Goal: Transaction & Acquisition: Purchase product/service

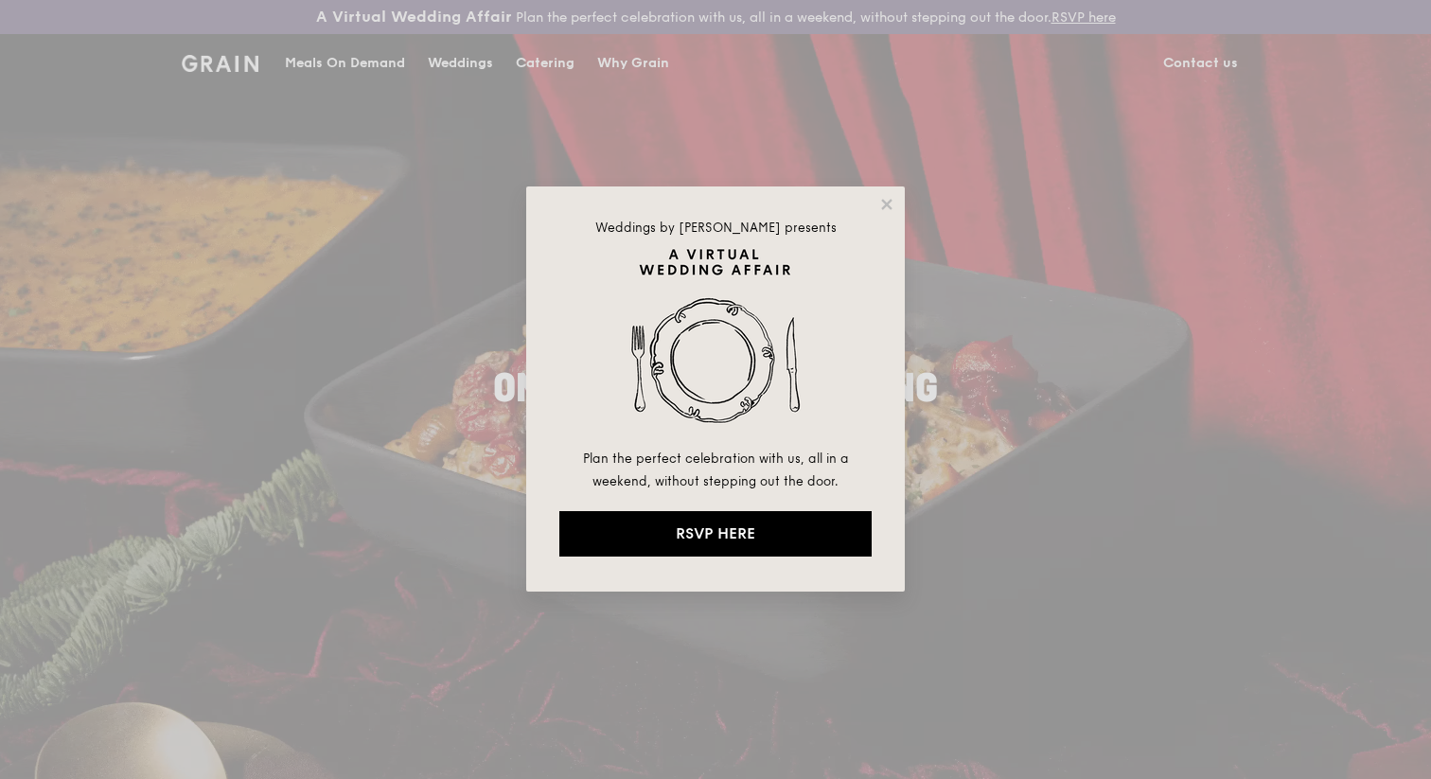
click at [887, 189] on div "Weddings by [PERSON_NAME] presents Plan the perfect celebration with us, all in…" at bounding box center [715, 388] width 379 height 405
click at [887, 198] on icon at bounding box center [887, 204] width 17 height 17
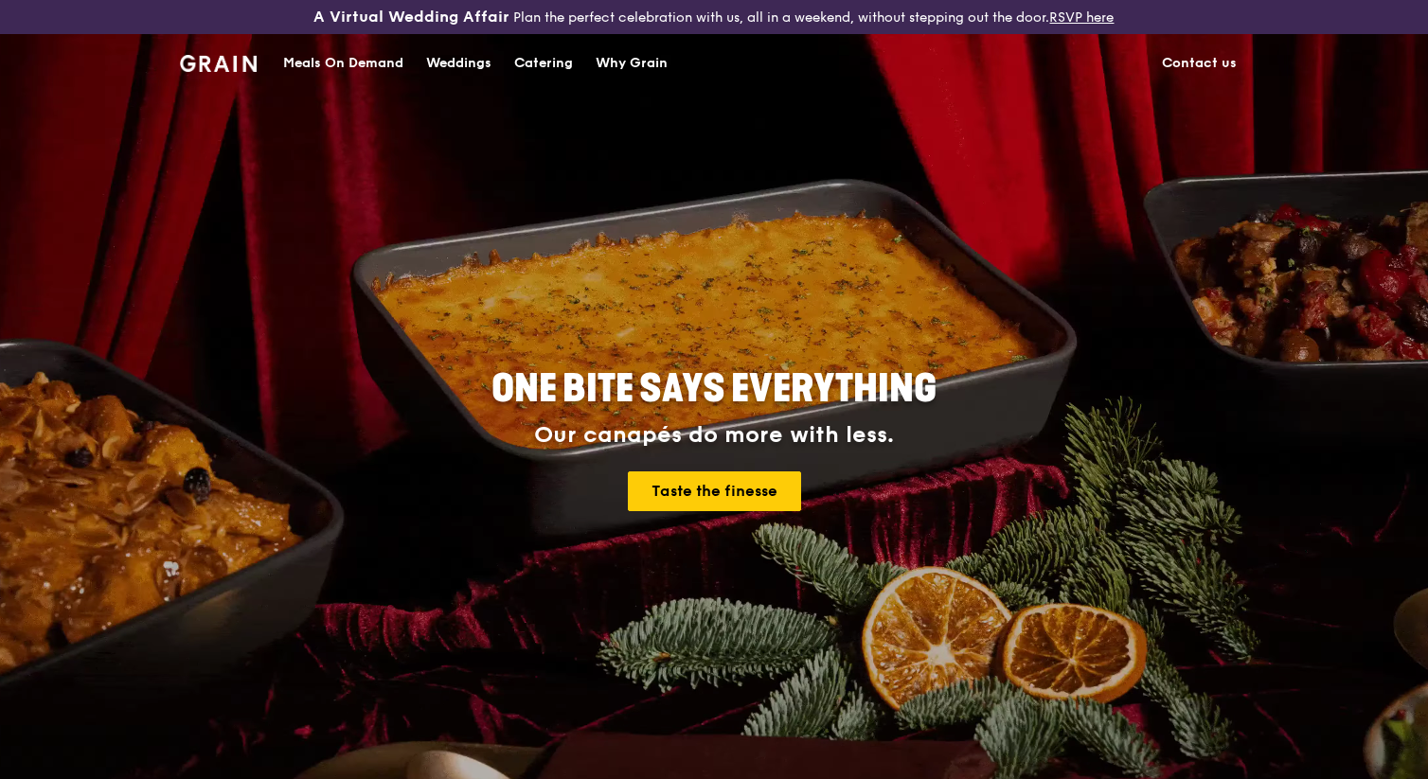
click at [536, 57] on div "Catering" at bounding box center [543, 63] width 59 height 57
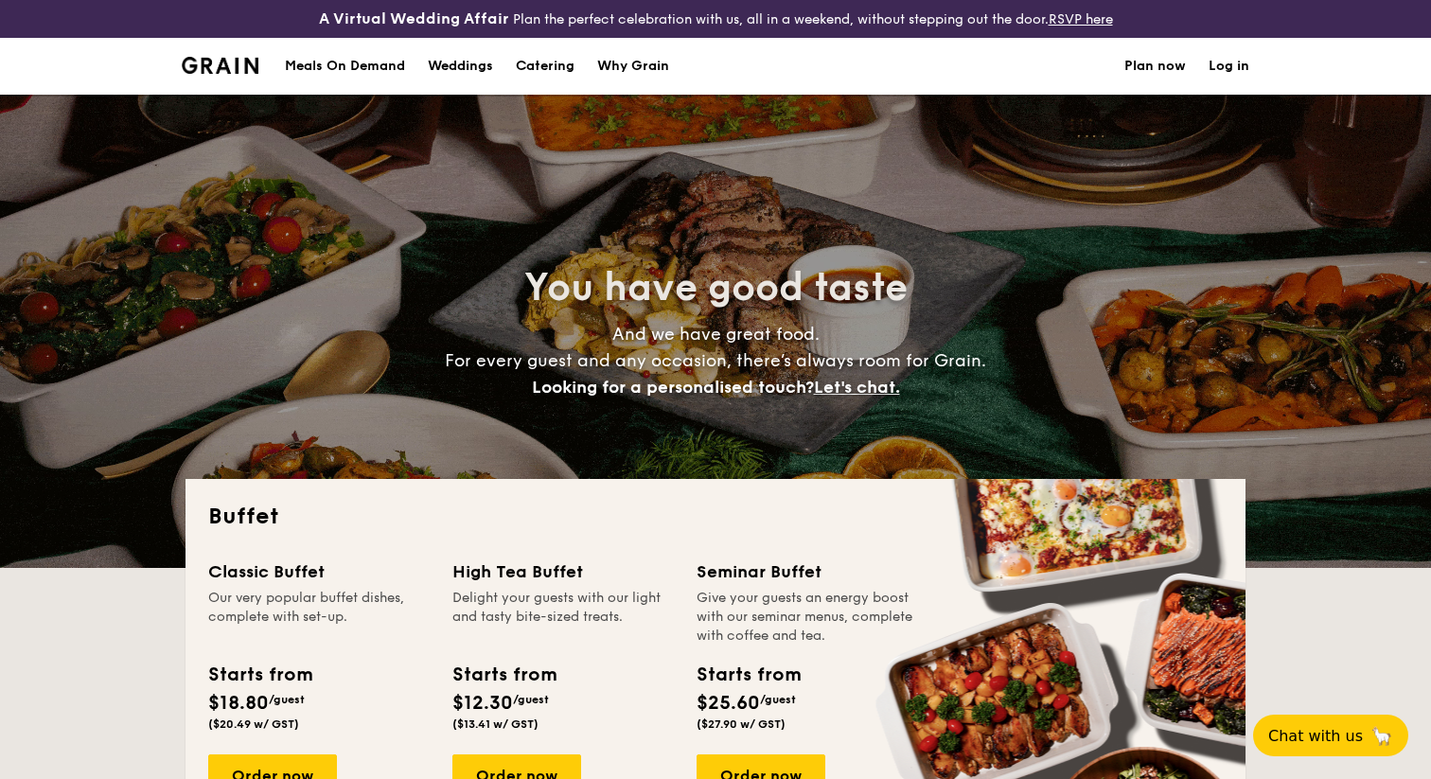
select select
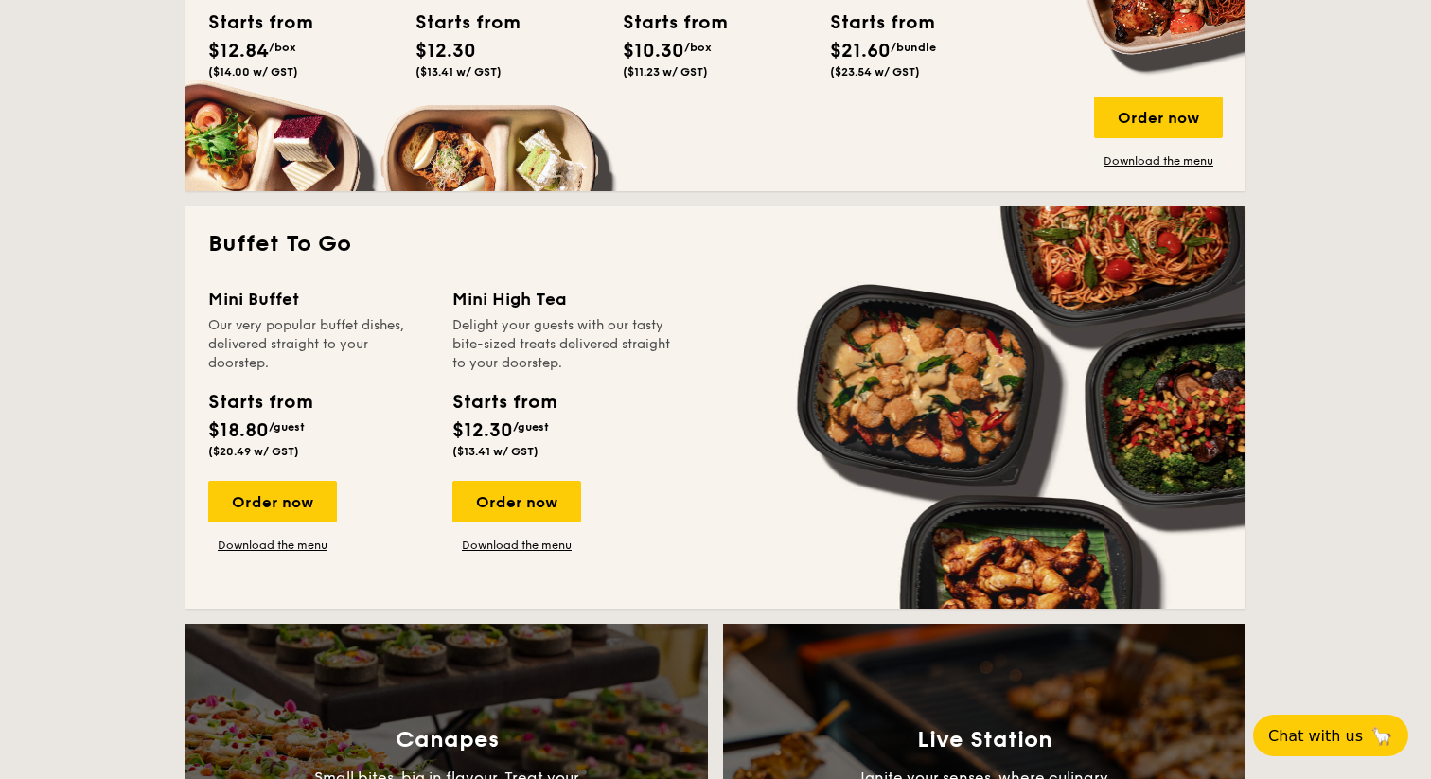
scroll to position [1104, 0]
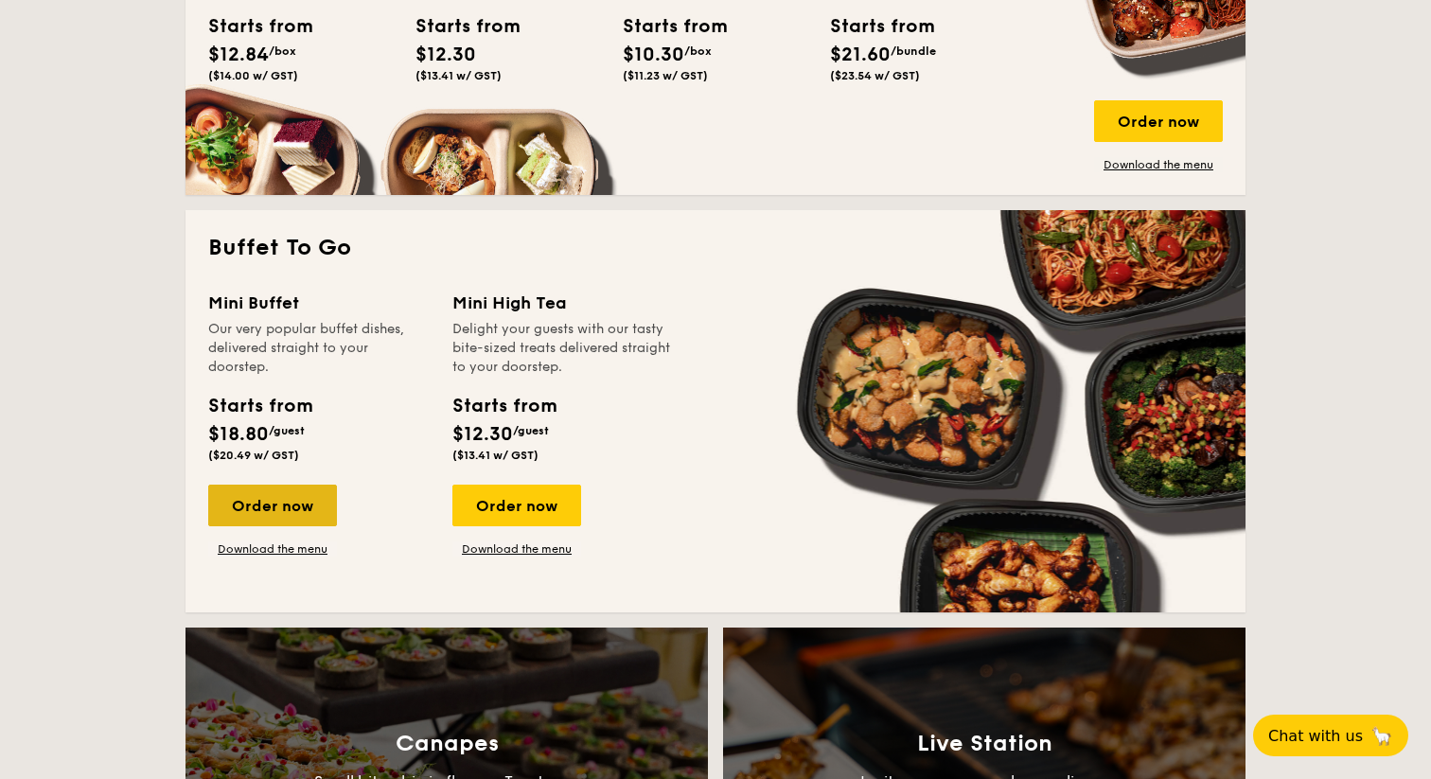
click at [275, 510] on div "Order now" at bounding box center [272, 506] width 129 height 42
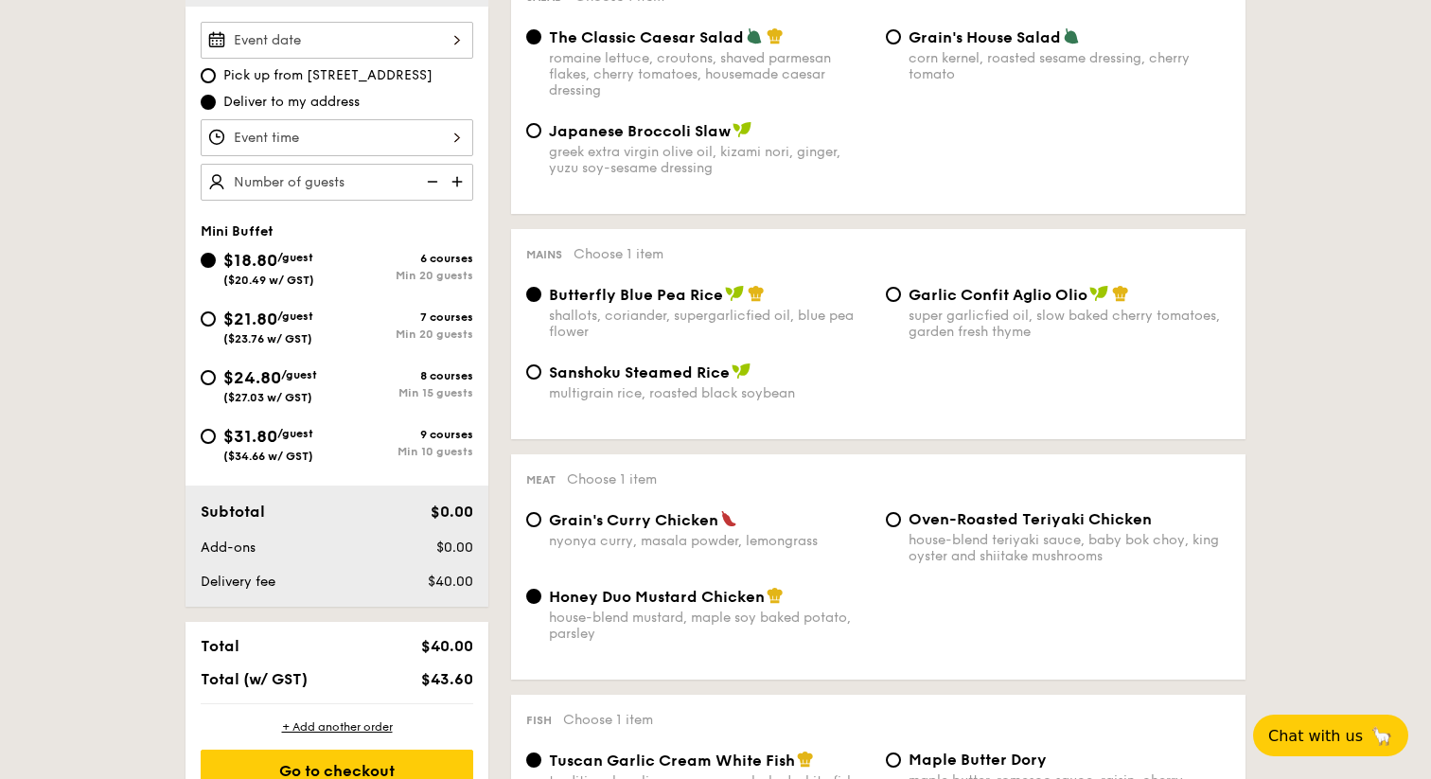
scroll to position [639, 0]
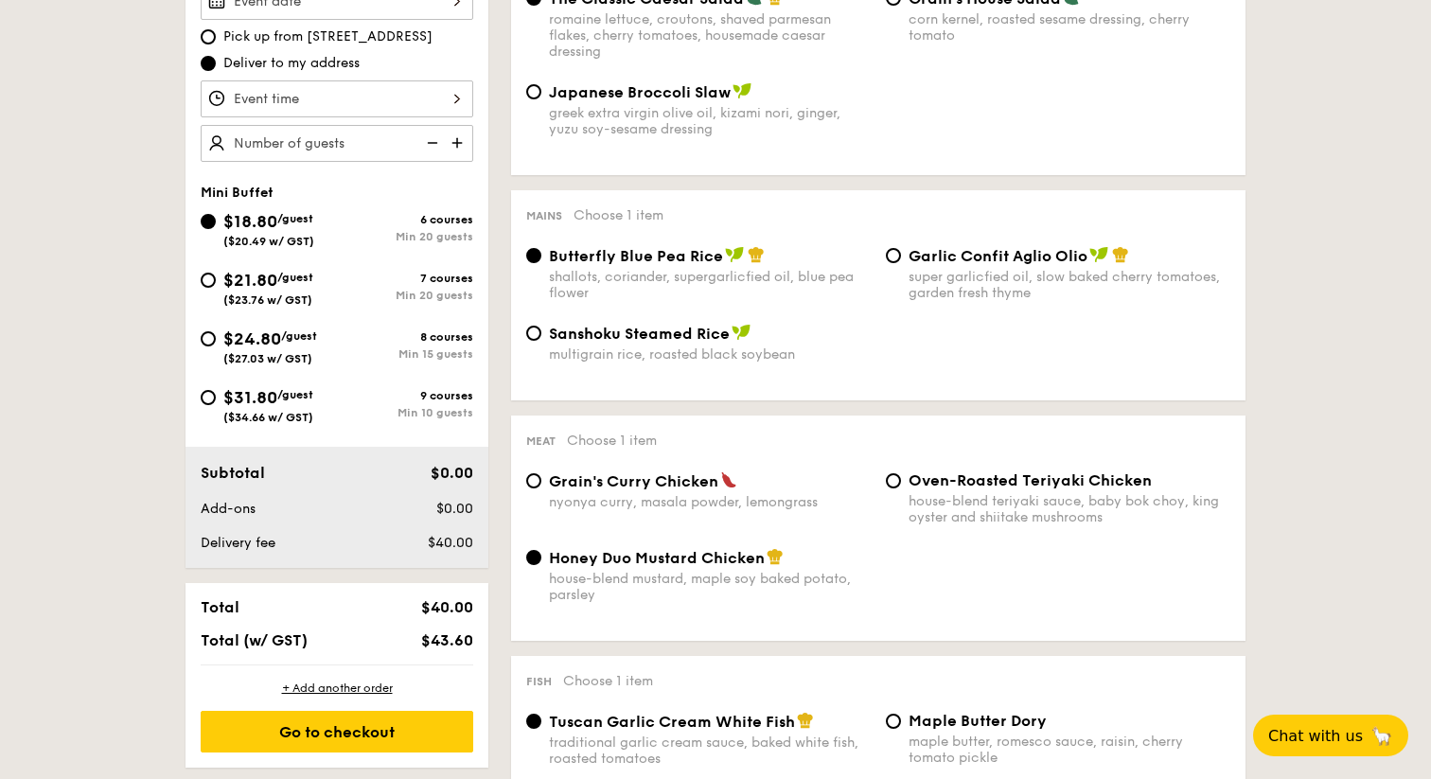
click at [215, 404] on div "$31.80 /guest ($34.66 w/ GST)" at bounding box center [269, 404] width 136 height 40
click at [215, 404] on input "$31.80 /guest ($34.66 w/ GST) 9 courses Min 10 guests" at bounding box center [208, 397] width 15 height 15
radio input "true"
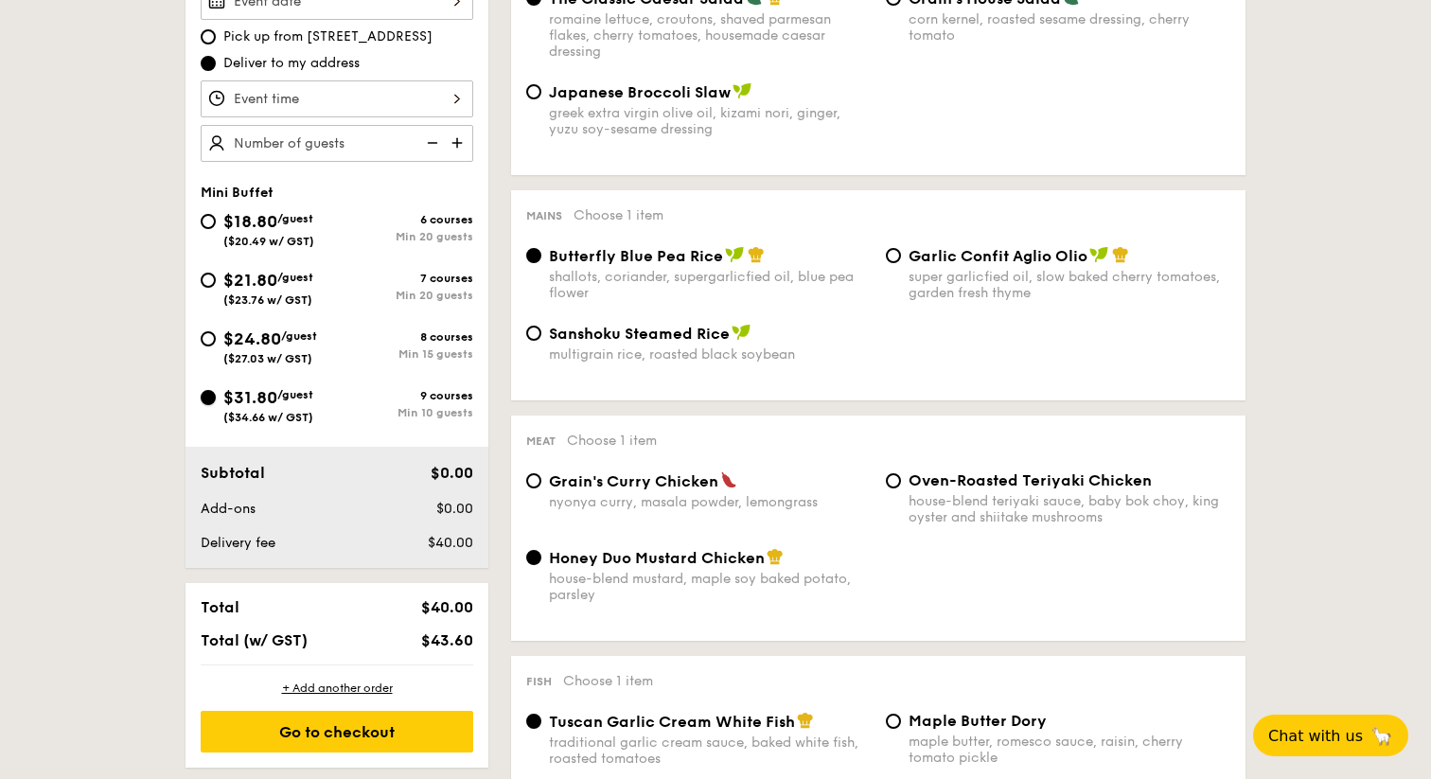
radio input "false"
radio input "true"
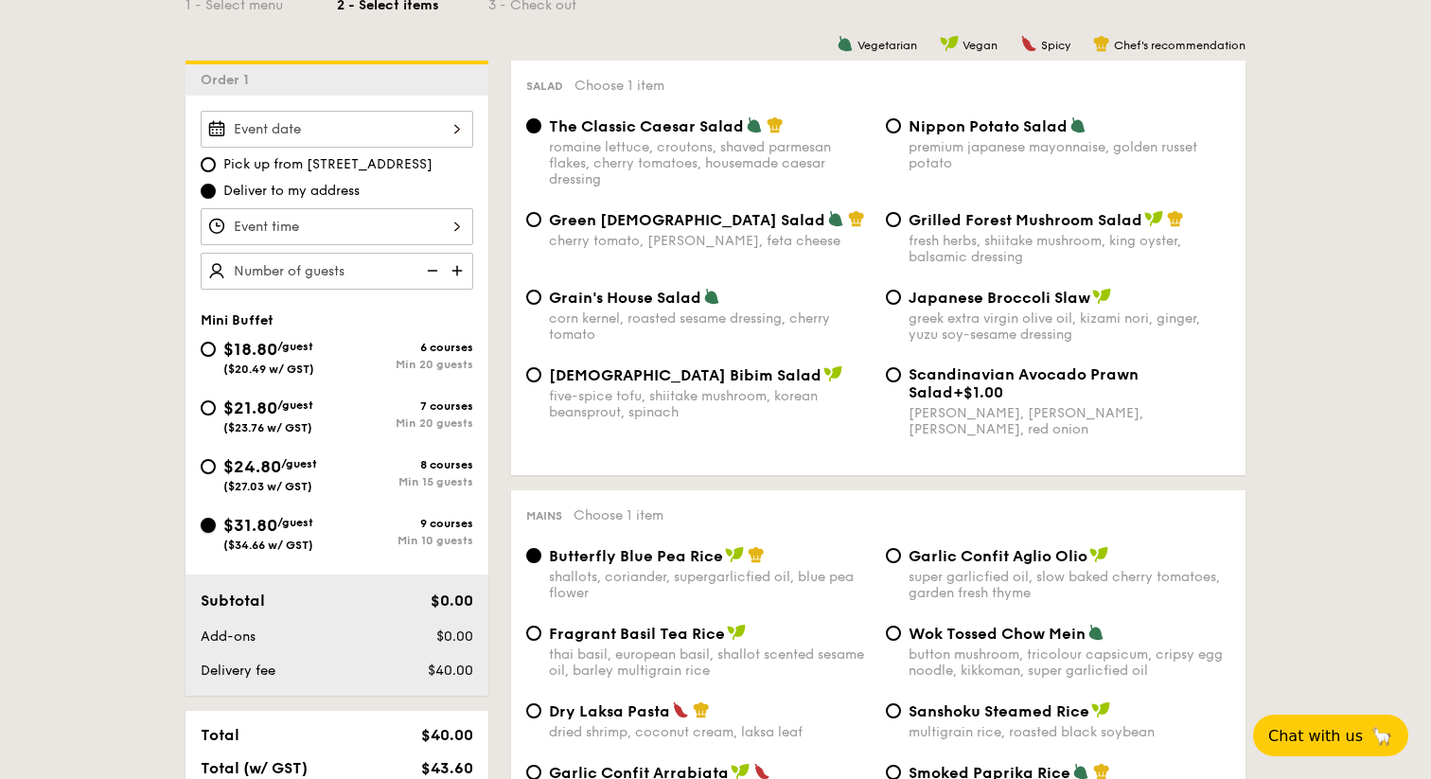
scroll to position [506, 0]
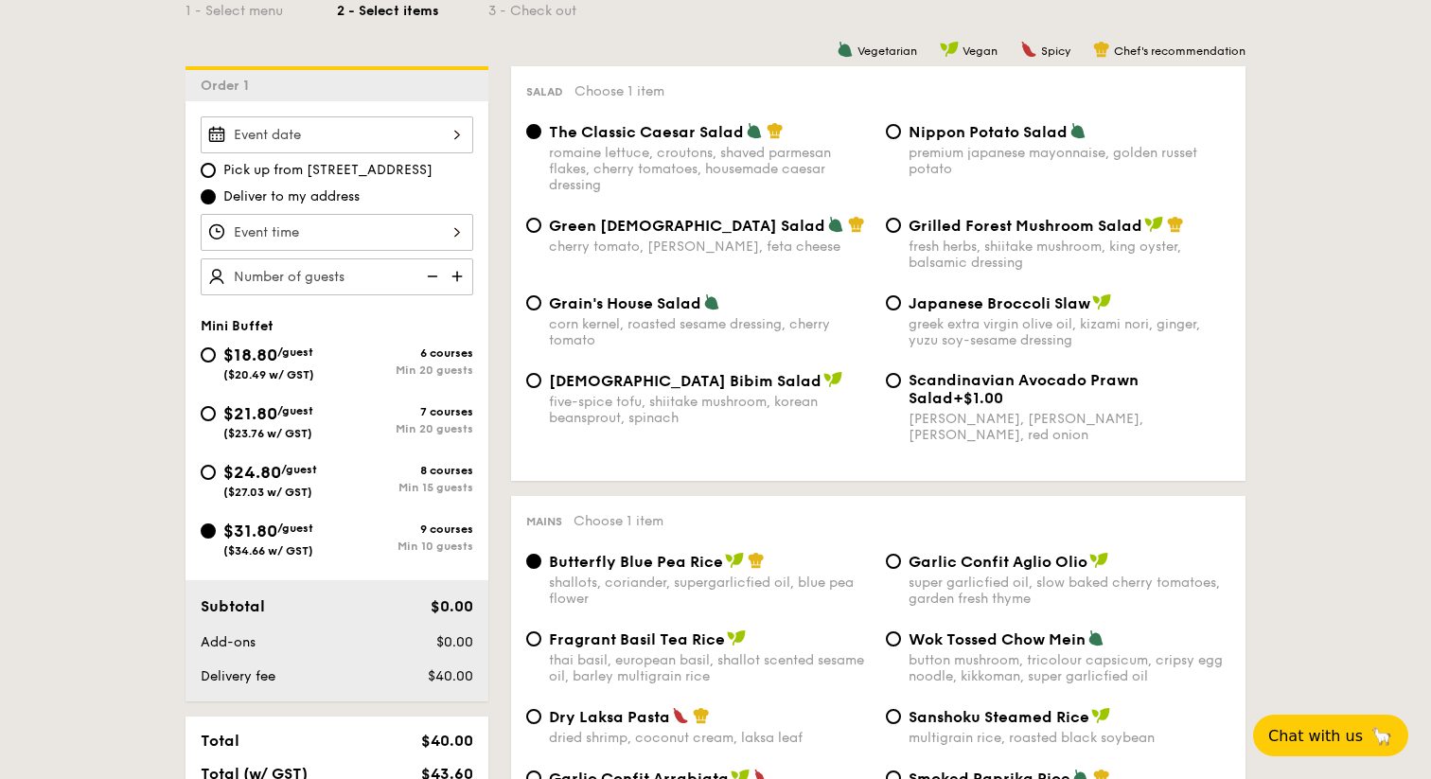
click at [421, 140] on div at bounding box center [337, 134] width 273 height 37
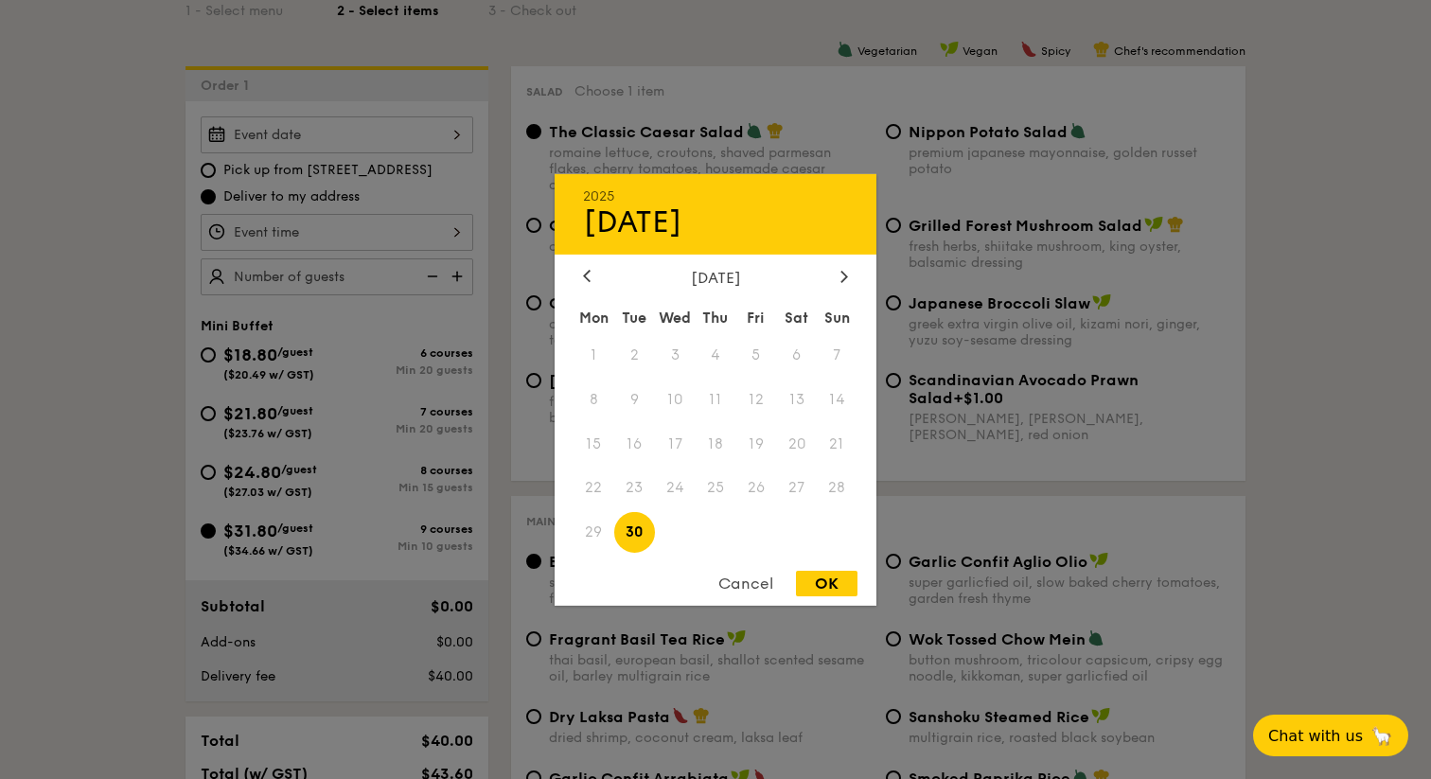
click at [802, 488] on span "27" at bounding box center [796, 488] width 41 height 41
click at [741, 584] on div "Cancel" at bounding box center [746, 584] width 93 height 26
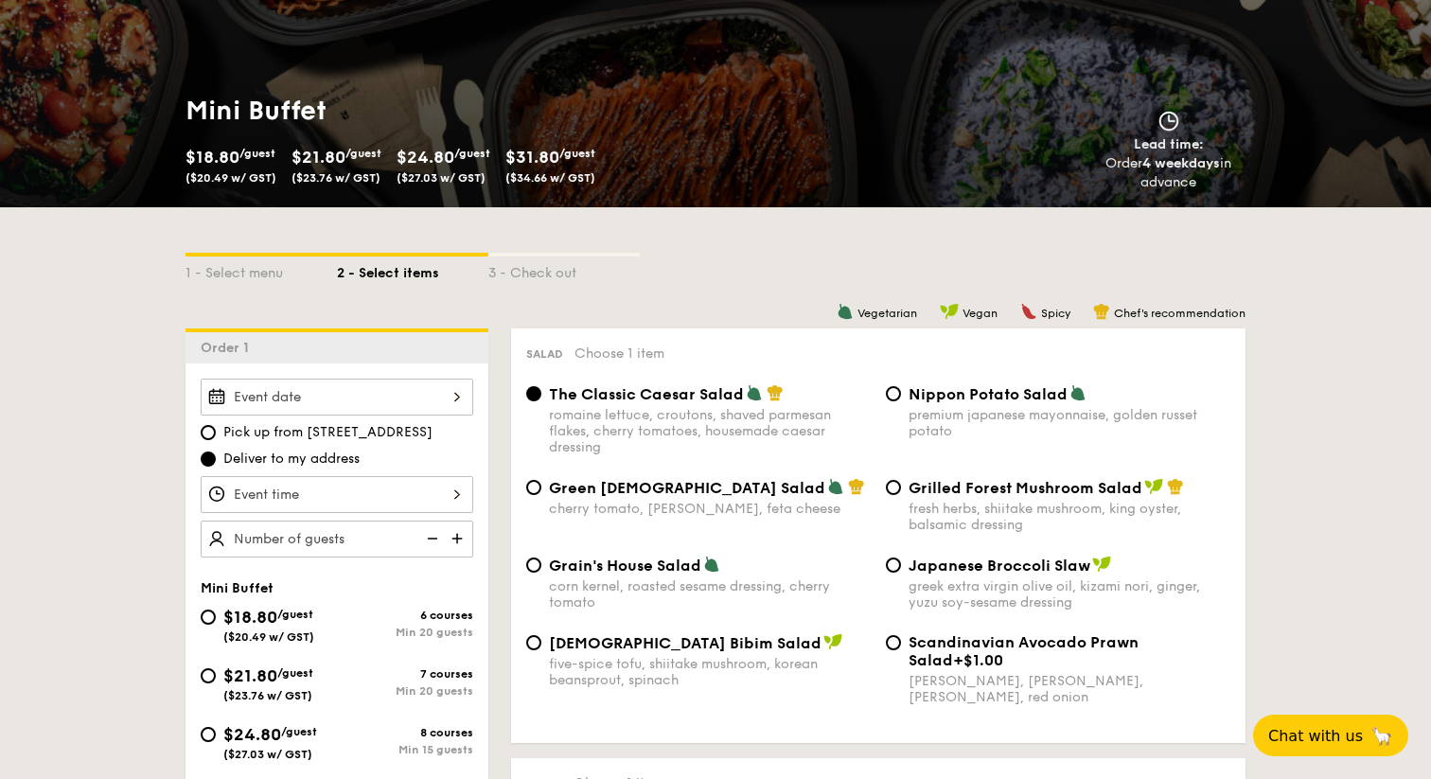
scroll to position [242, 0]
click at [1163, 160] on strong "4 weekdays" at bounding box center [1182, 164] width 78 height 16
drag, startPoint x: 1148, startPoint y: 130, endPoint x: 1241, endPoint y: 275, distance: 172.8
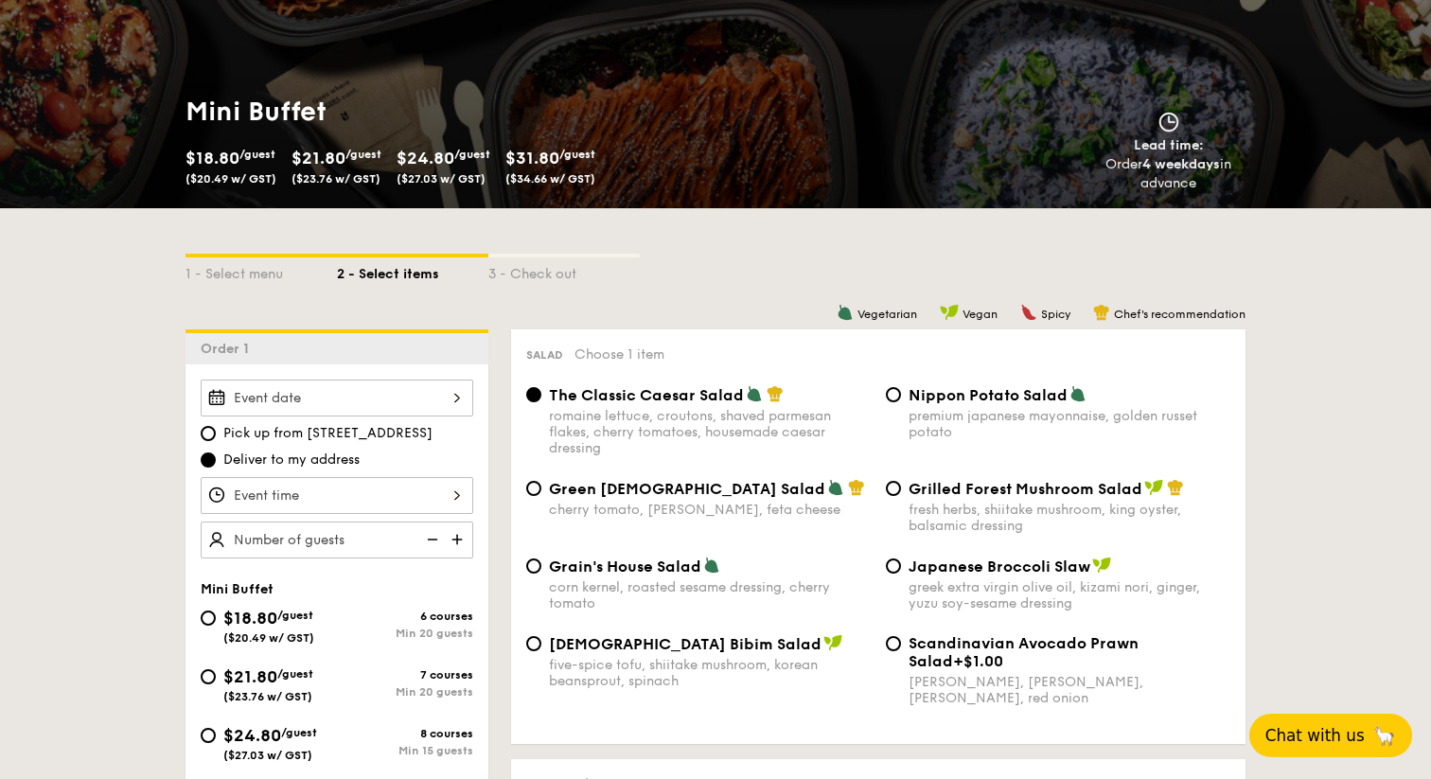
click at [1308, 730] on span "Chat with us" at bounding box center [1315, 735] width 99 height 19
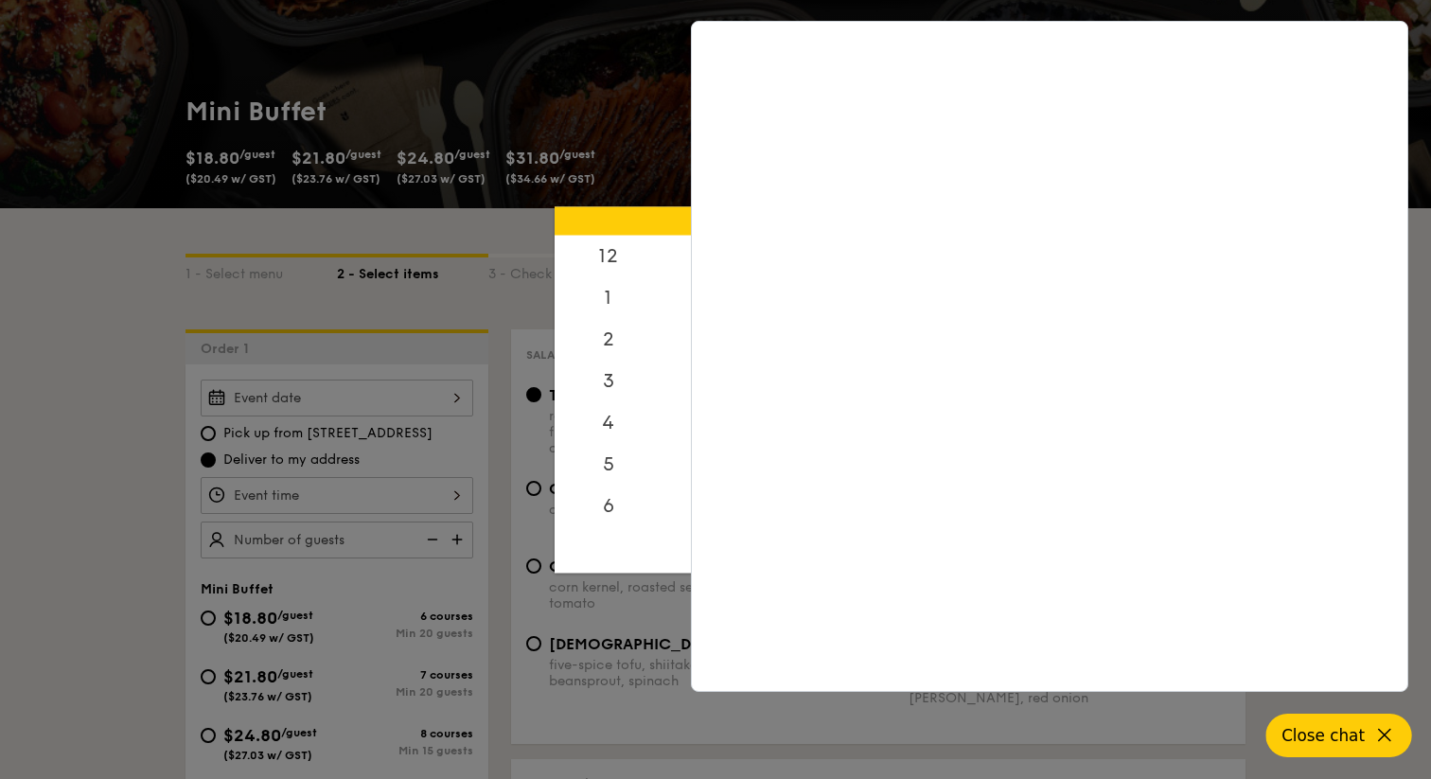
click at [412, 488] on div "12 1 2 3 4 5 6 7 8 9 10 11 00 15 30 45 am pm Cancel OK" at bounding box center [337, 495] width 273 height 37
click at [497, 451] on div at bounding box center [715, 389] width 1431 height 779
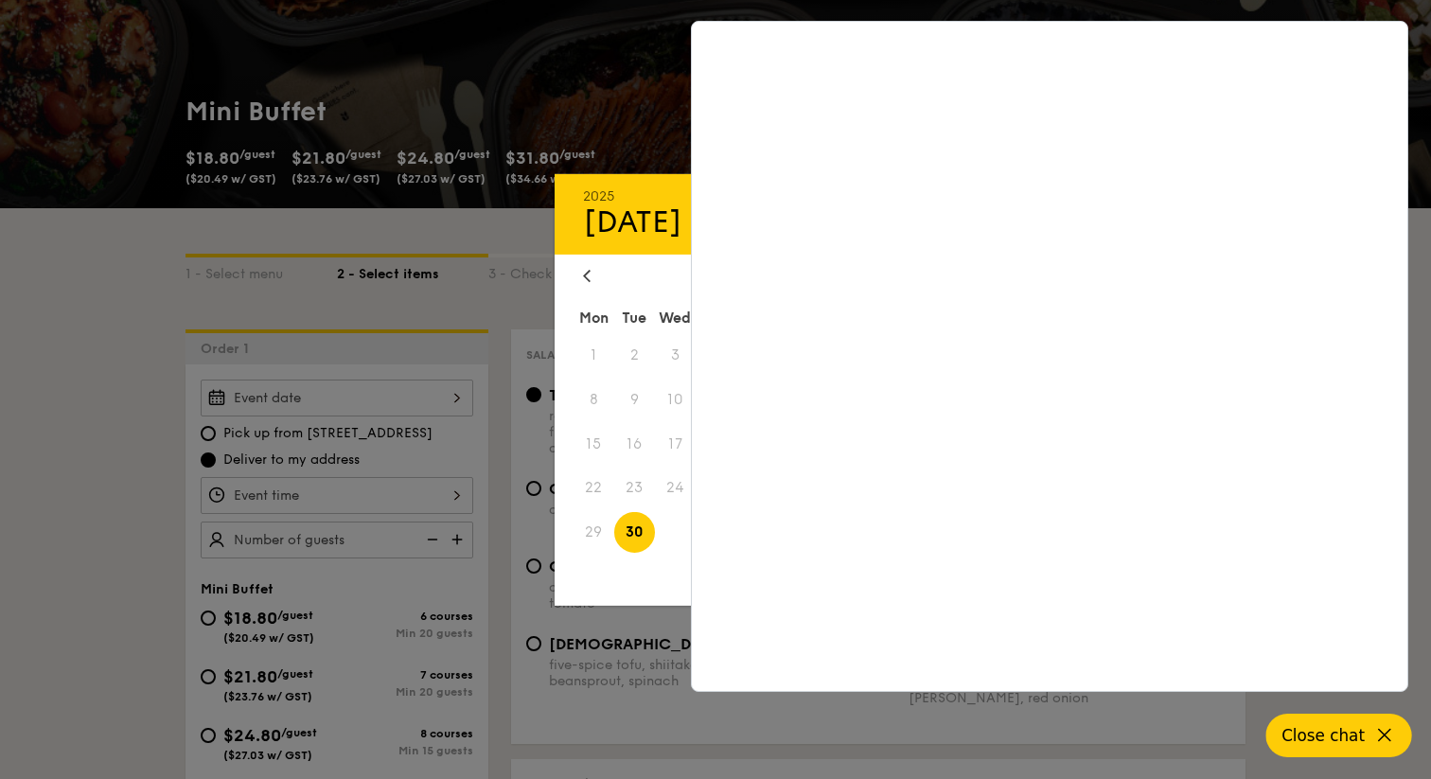
click at [454, 389] on div "2025 Sep 30 September 2025 Mon Tue Wed Thu Fri Sat Sun 1 2 3 4 5 6 7 8 9 10 11 …" at bounding box center [337, 398] width 273 height 37
click at [632, 542] on span "30" at bounding box center [634, 532] width 41 height 41
click at [638, 536] on span "30" at bounding box center [634, 532] width 41 height 41
click at [588, 278] on icon at bounding box center [587, 276] width 6 height 11
click at [611, 592] on div "Cancel OK" at bounding box center [716, 588] width 322 height 35
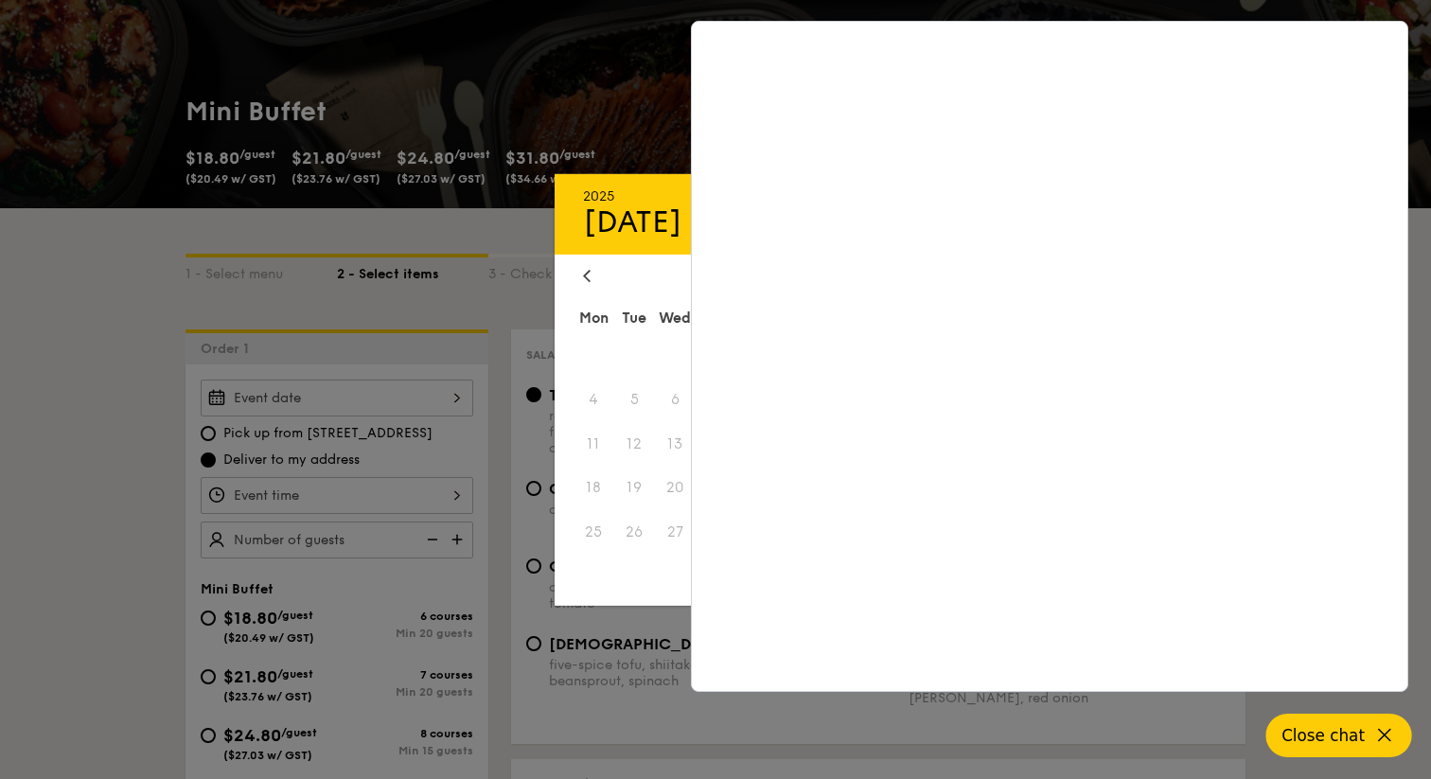
click at [630, 196] on div "2025" at bounding box center [715, 195] width 265 height 16
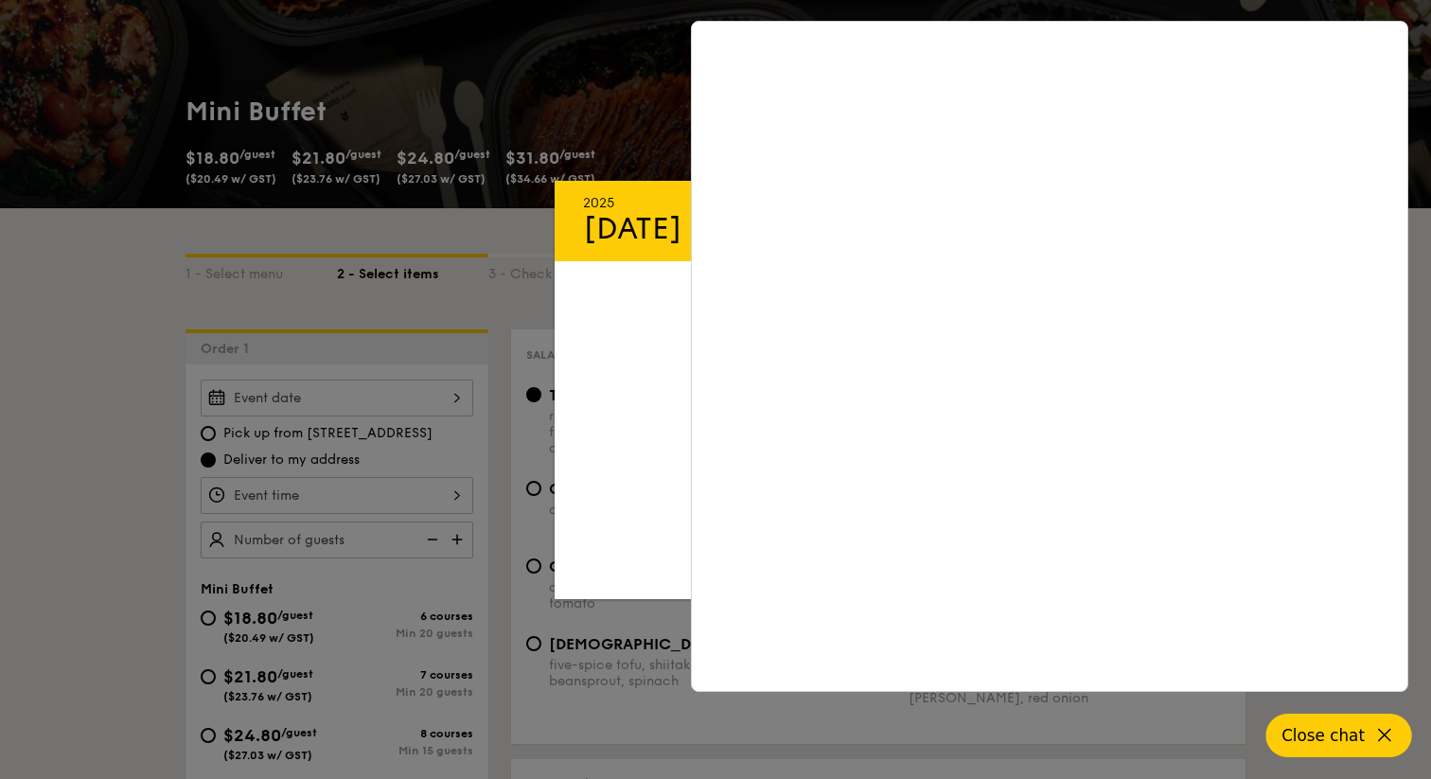
scroll to position [4010, 0]
click at [1388, 729] on icon at bounding box center [1385, 735] width 23 height 23
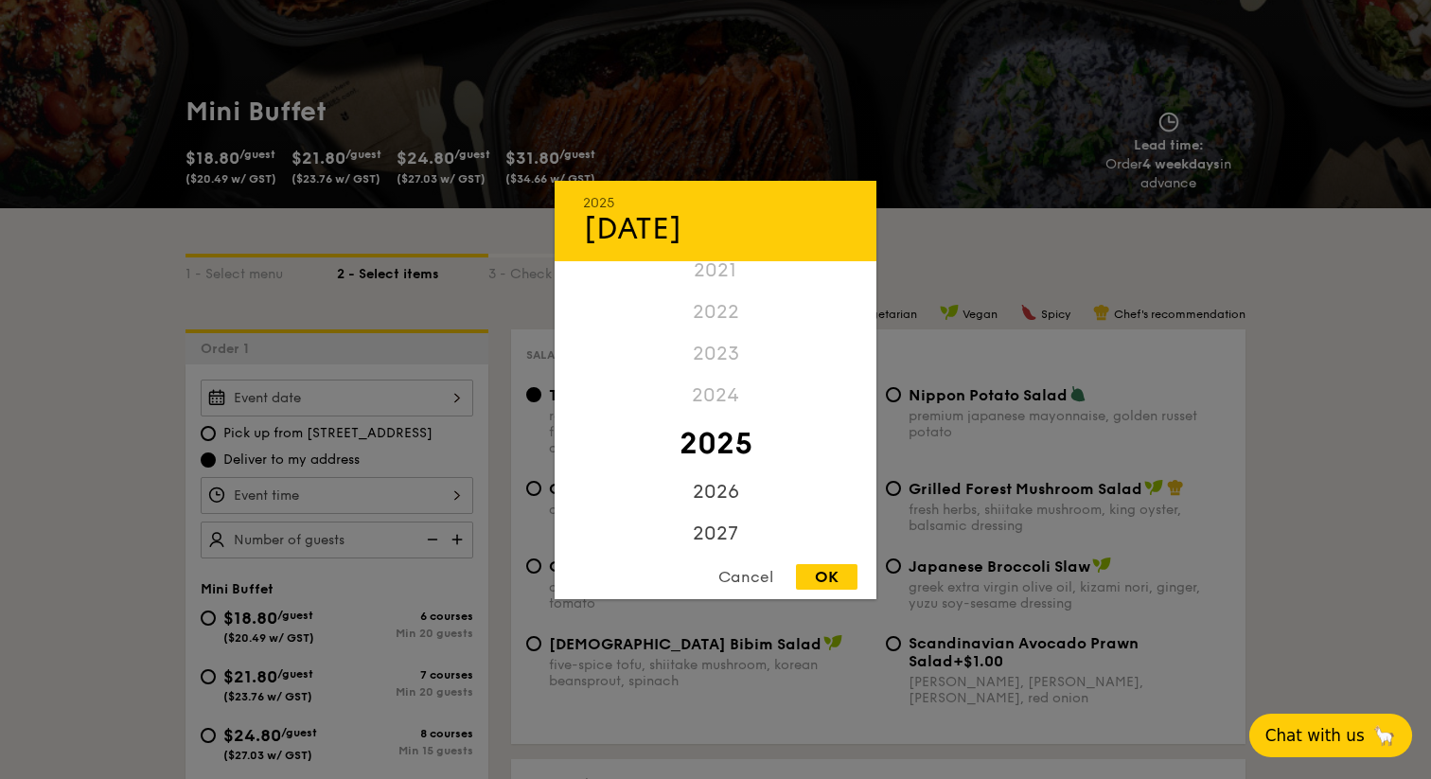
click at [91, 347] on div at bounding box center [715, 389] width 1431 height 779
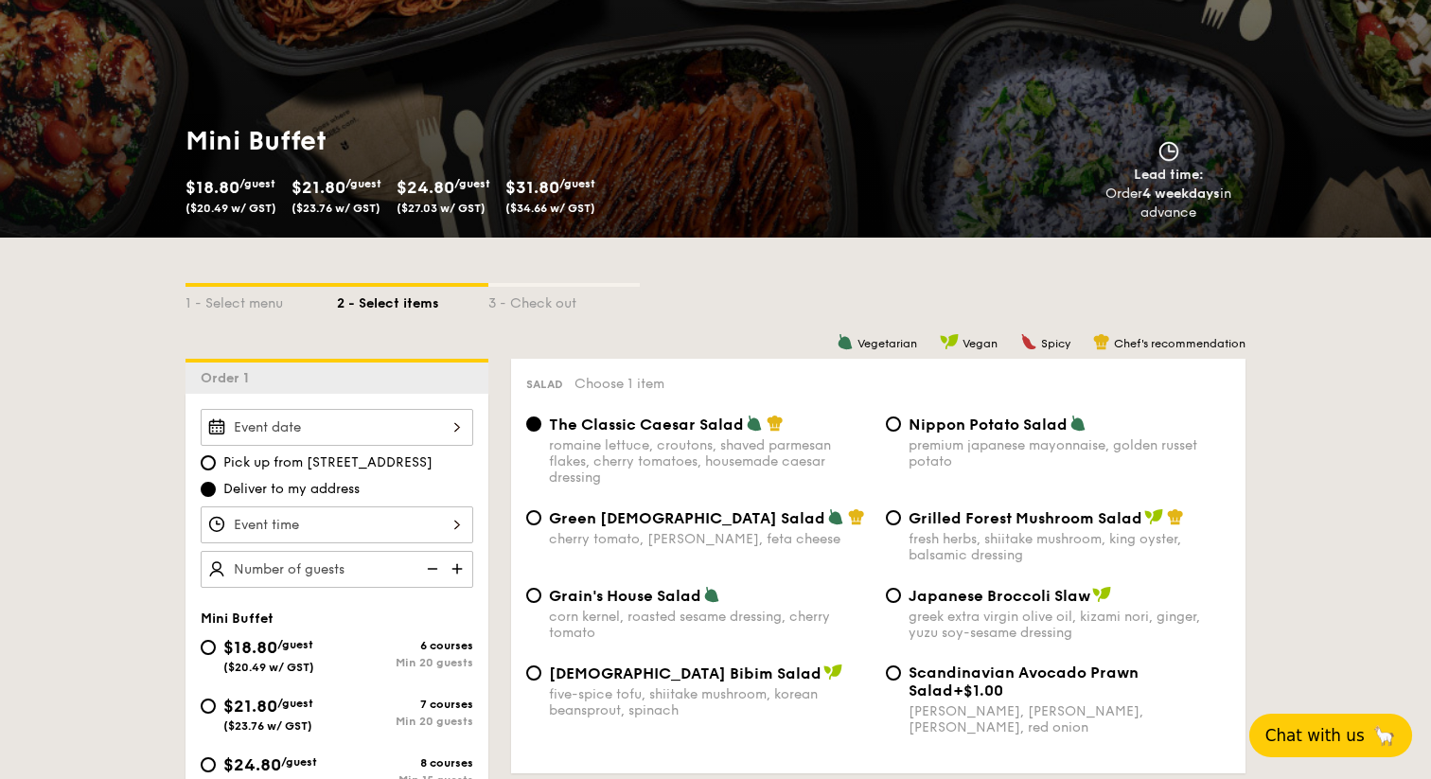
scroll to position [227, 0]
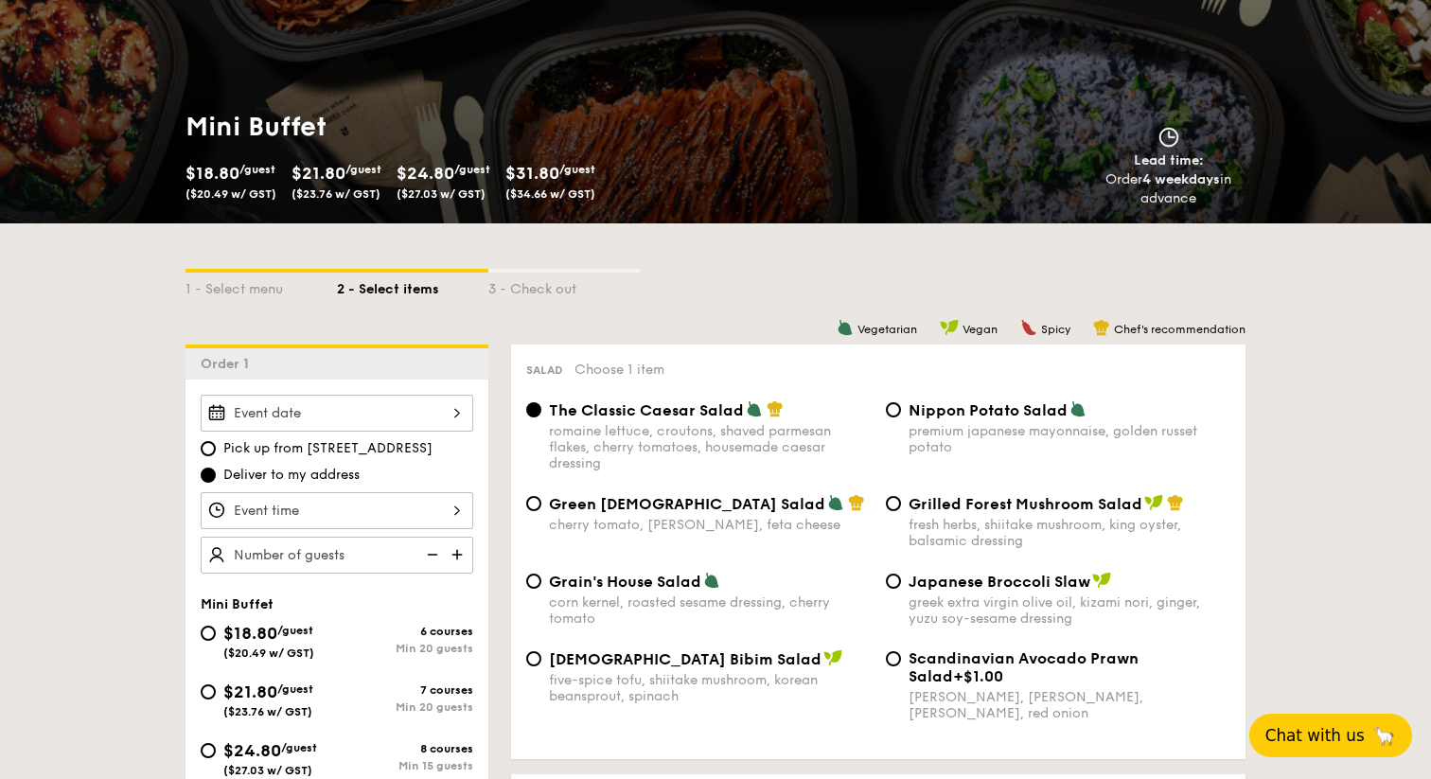
click at [383, 447] on span "Pick up from 5 Burn Road #05-01" at bounding box center [327, 448] width 209 height 19
click at [216, 447] on input "Pick up from 5 Burn Road #05-01" at bounding box center [208, 448] width 15 height 15
radio input "true"
click at [422, 420] on div at bounding box center [337, 413] width 273 height 37
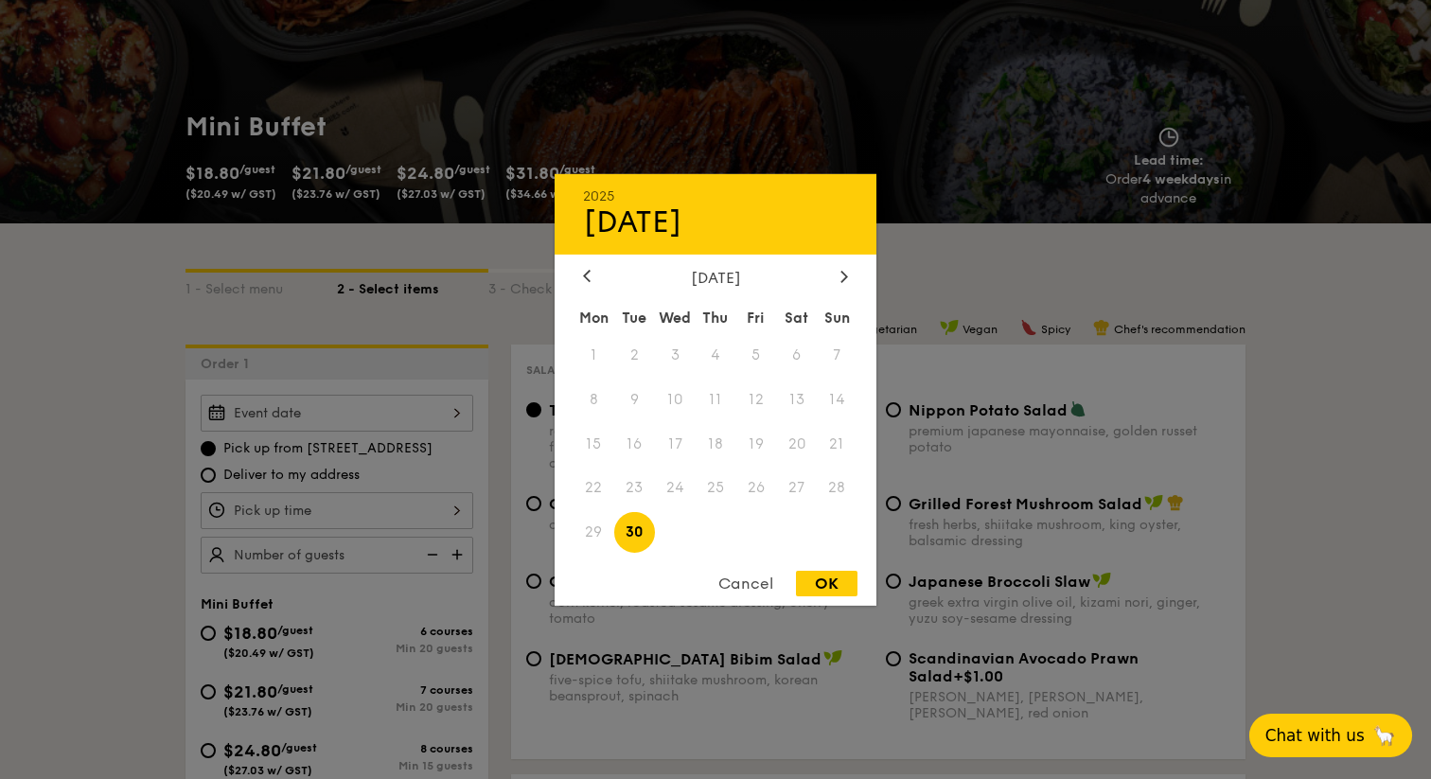
click at [821, 579] on div "OK" at bounding box center [827, 584] width 62 height 26
type input "Sep 30, 2025"
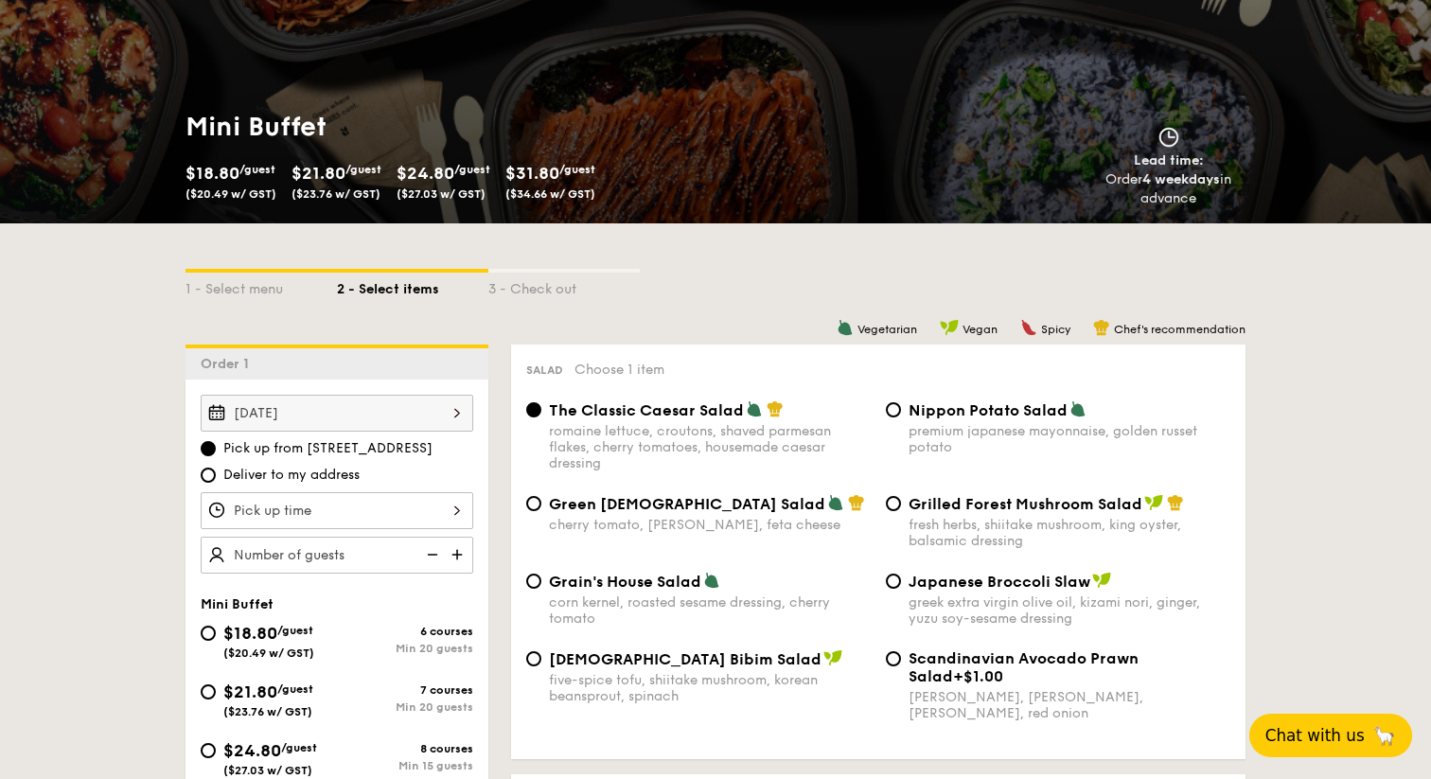
click at [295, 464] on div "Pick up from 5 Burn Road #05-01 Deliver to my address" at bounding box center [337, 461] width 273 height 45
click at [290, 466] on span "Deliver to my address" at bounding box center [291, 475] width 136 height 19
click at [216, 468] on input "Deliver to my address" at bounding box center [208, 475] width 15 height 15
radio input "true"
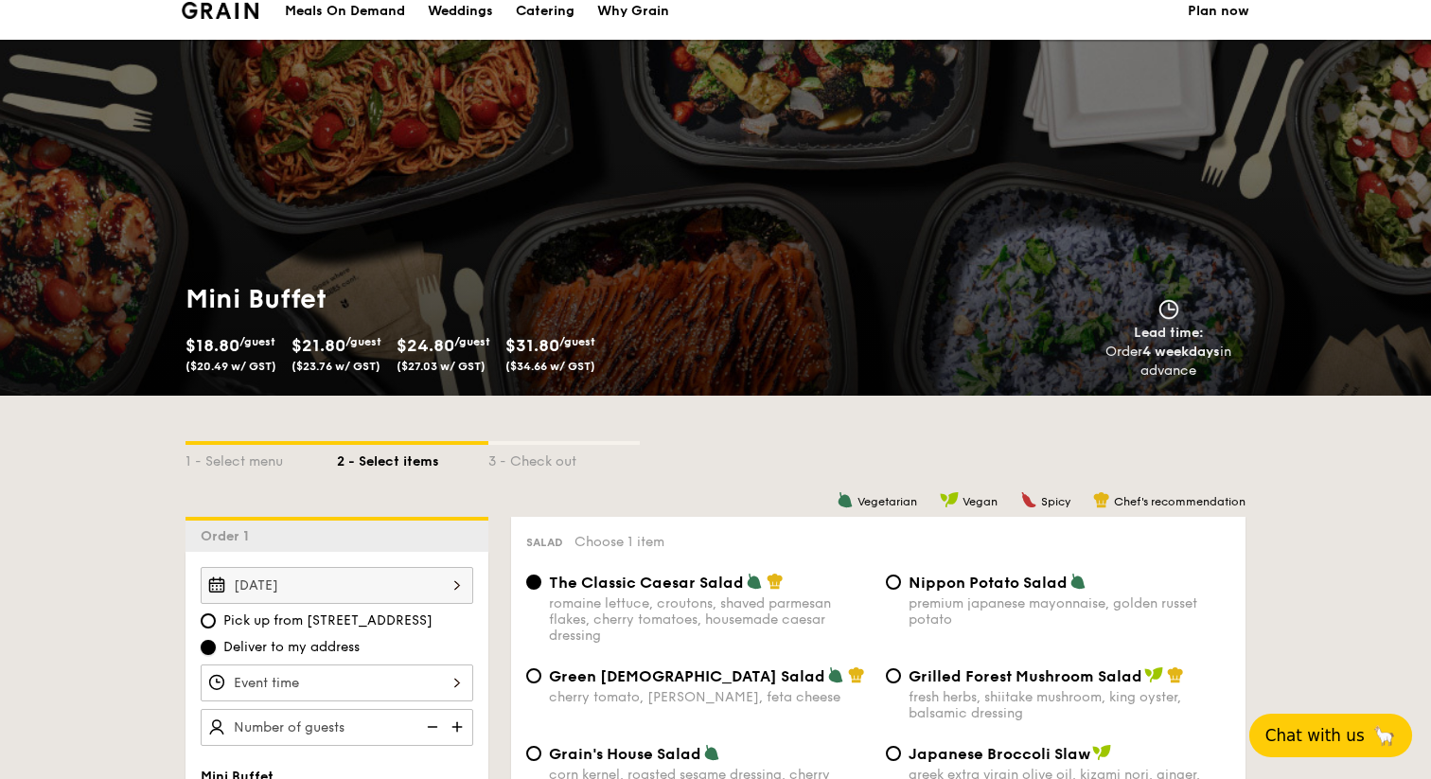
scroll to position [0, 0]
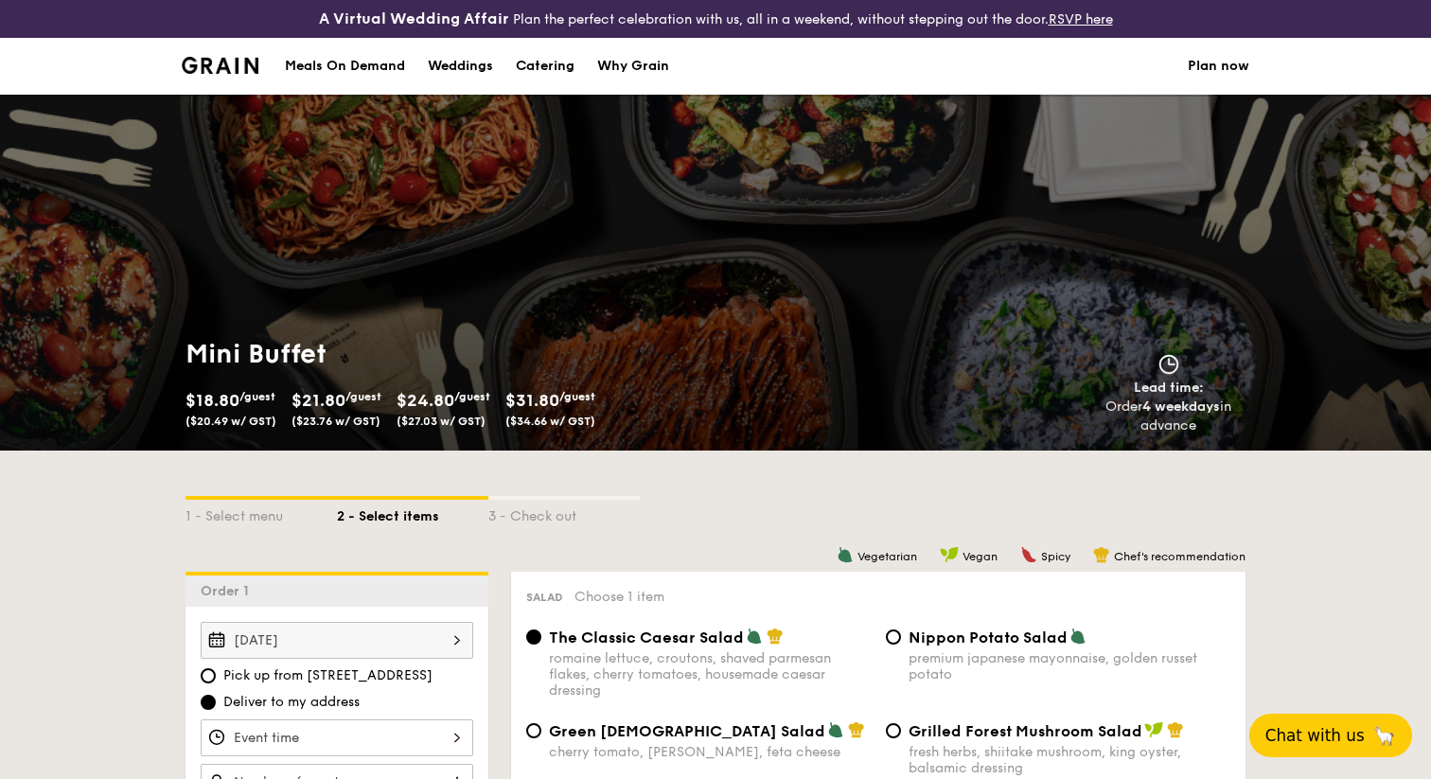
click at [542, 67] on div "Catering" at bounding box center [545, 66] width 59 height 57
select select
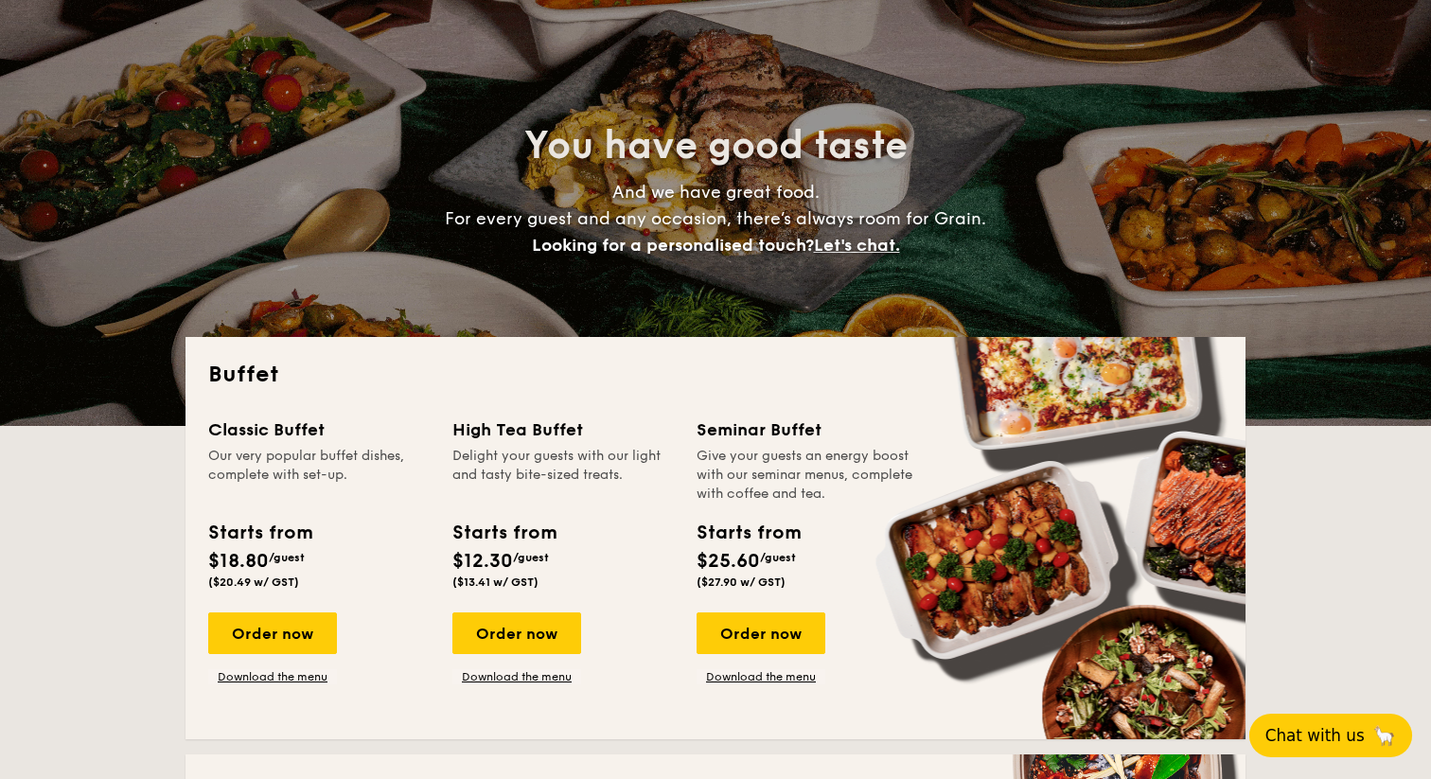
scroll to position [144, 0]
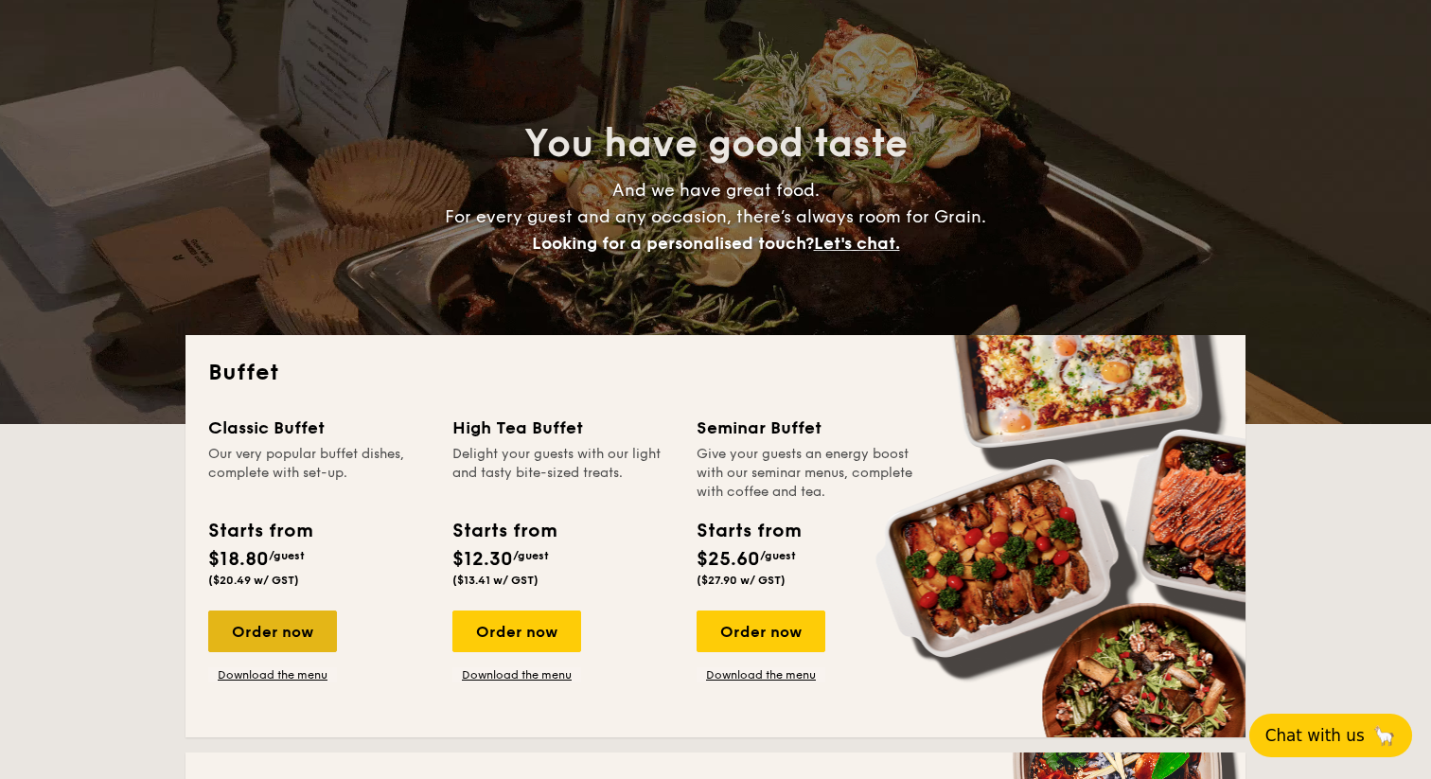
click at [265, 640] on div "Order now" at bounding box center [272, 632] width 129 height 42
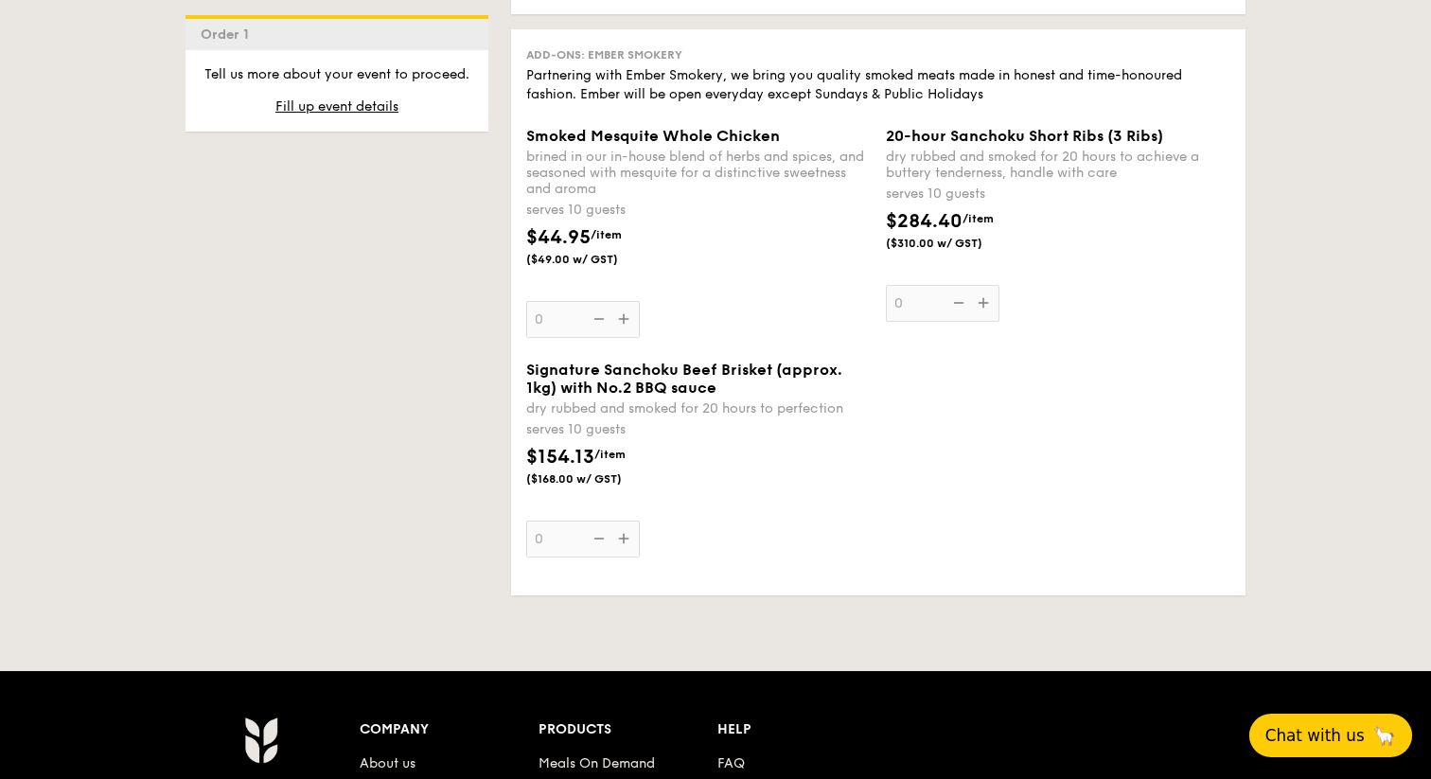
scroll to position [2222, 0]
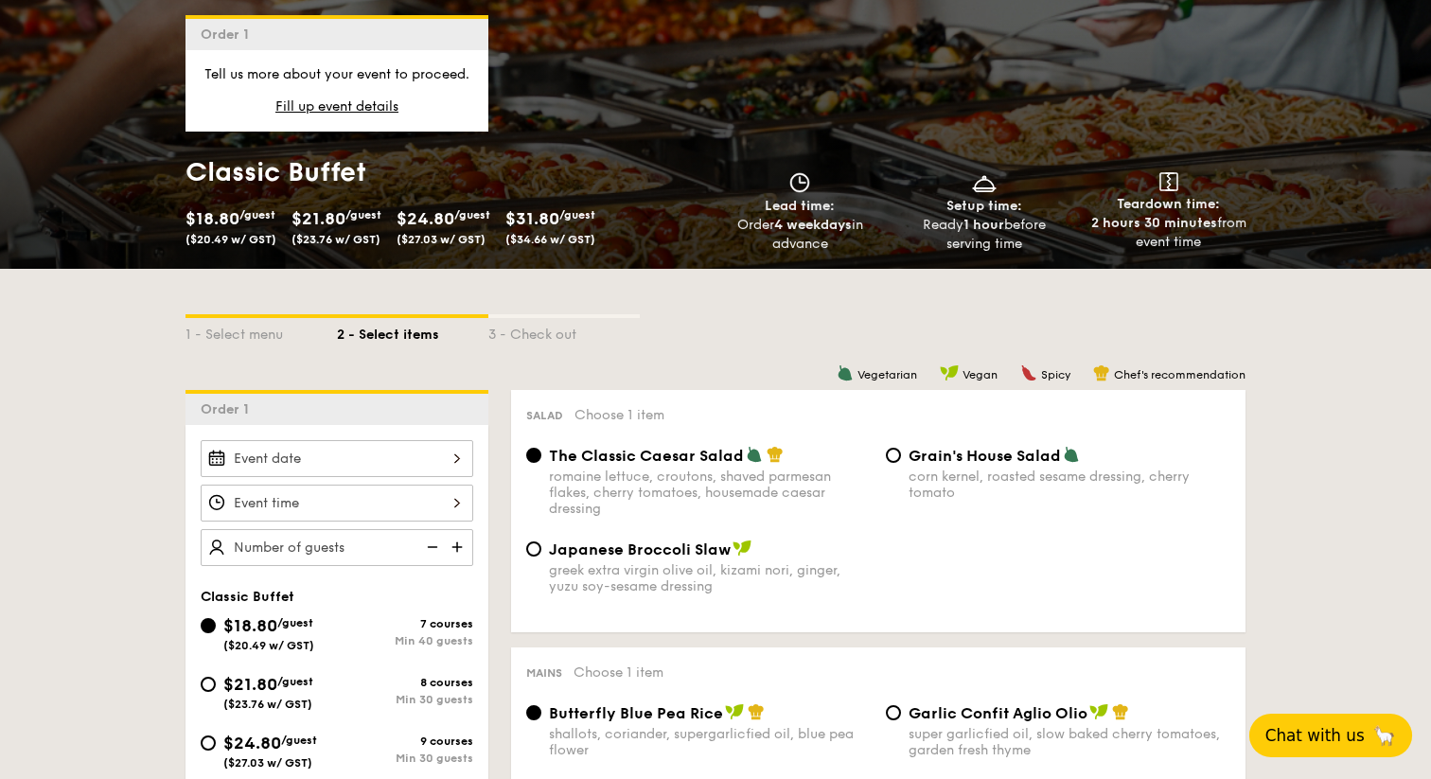
select select
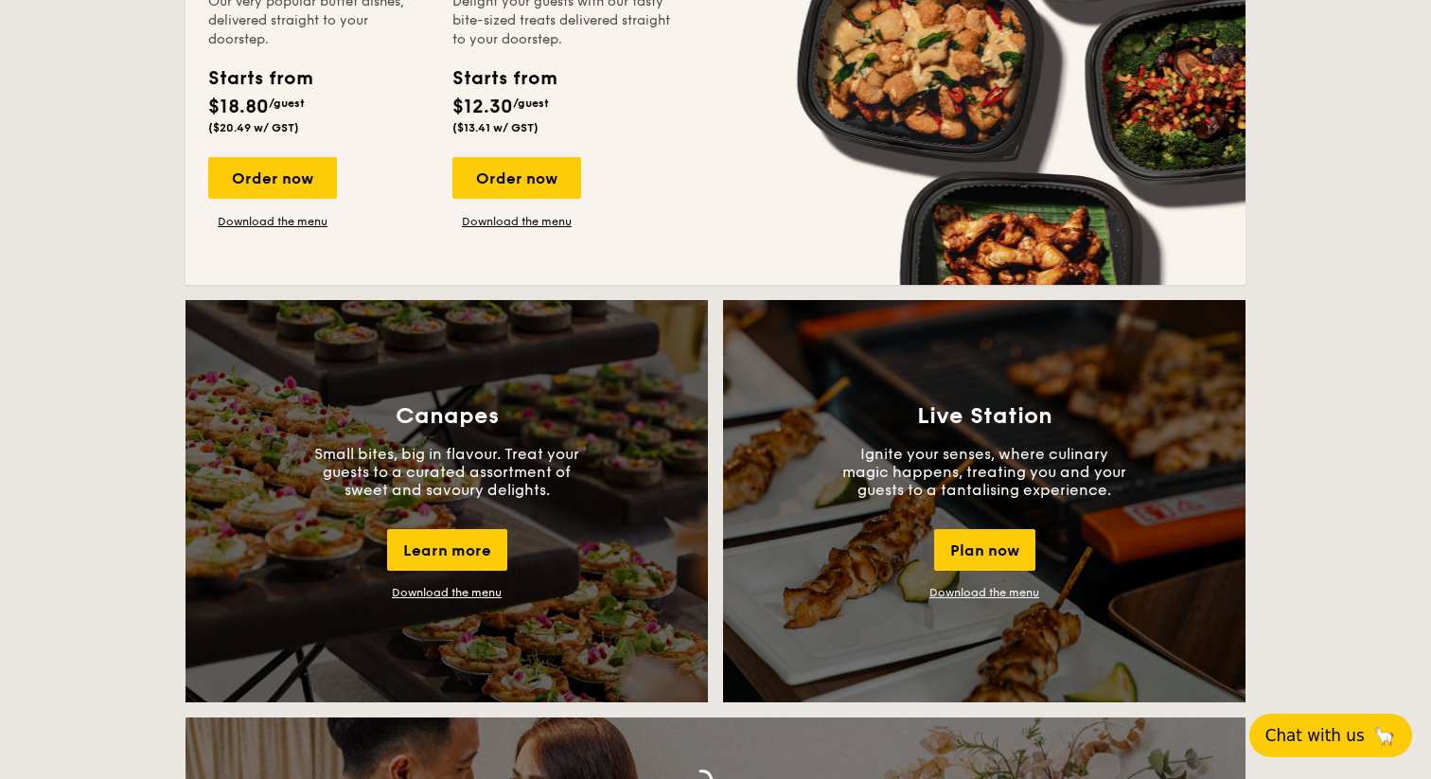
scroll to position [1469, 0]
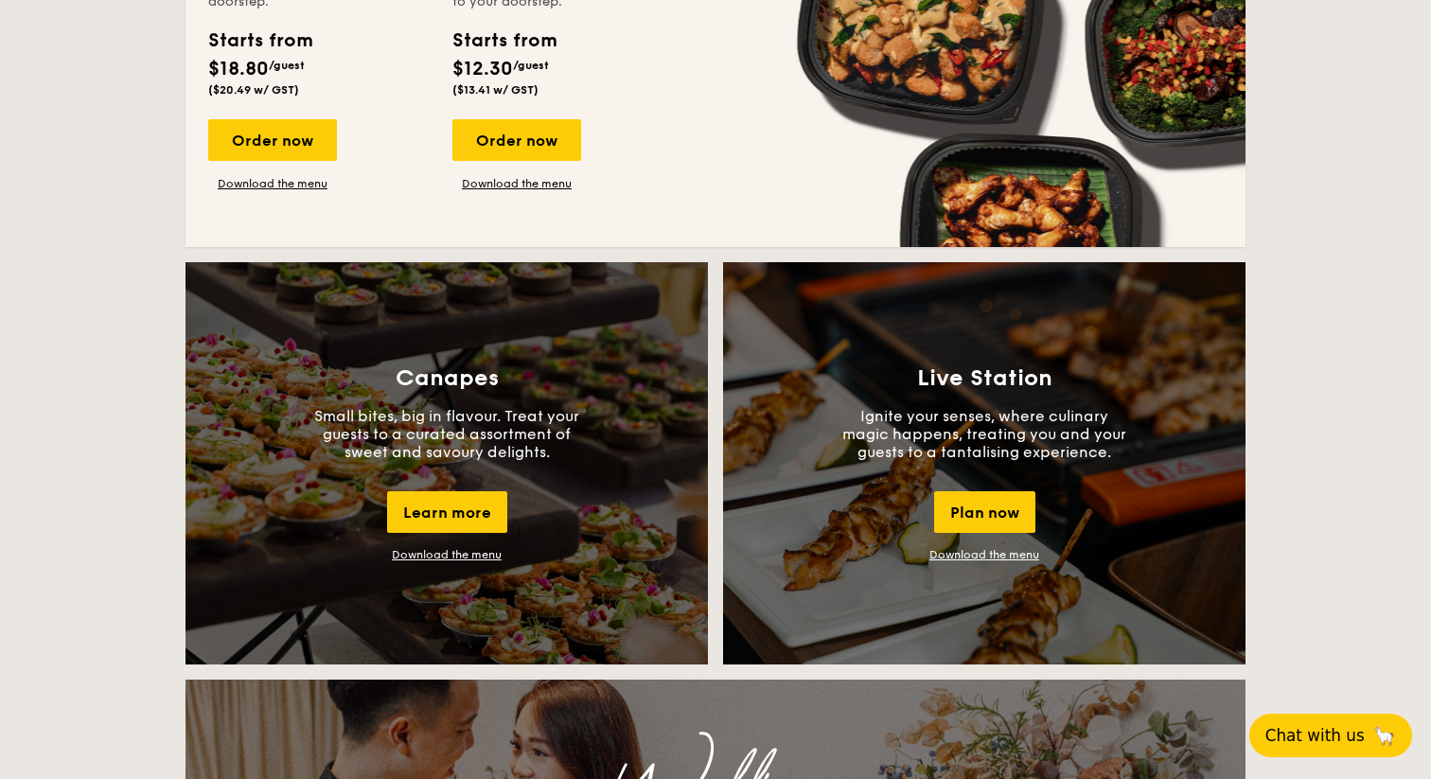
click at [424, 374] on h3 "Canapes" at bounding box center [447, 378] width 103 height 27
click at [445, 508] on div "Learn more" at bounding box center [447, 512] width 120 height 42
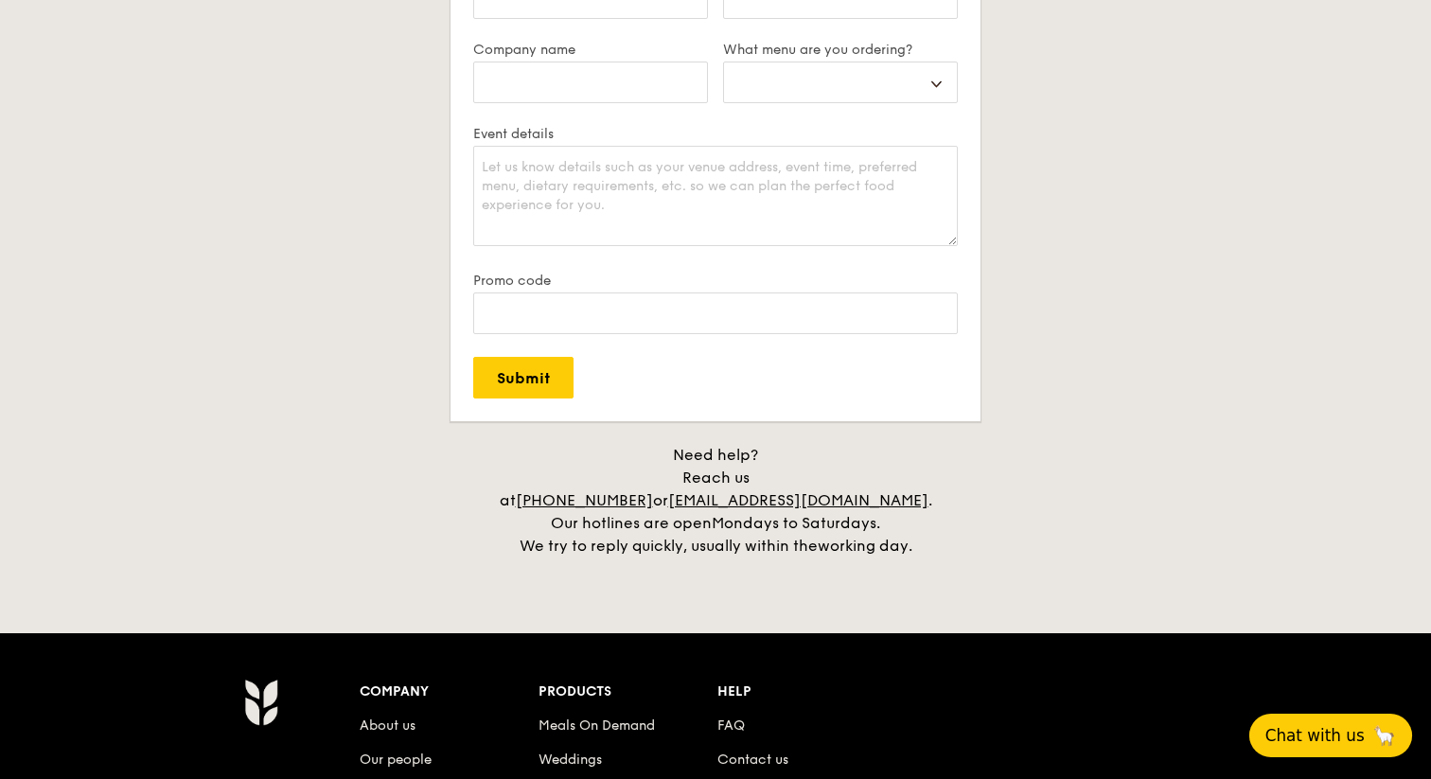
scroll to position [3646, 0]
